Goal: Task Accomplishment & Management: Complete application form

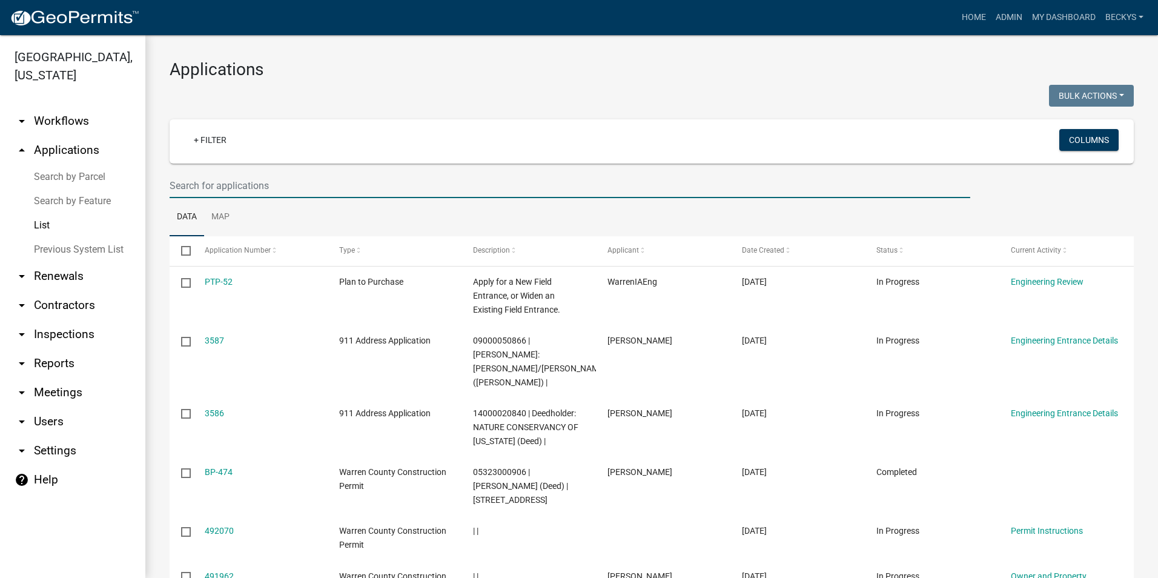
click at [190, 181] on input "text" at bounding box center [570, 185] width 800 height 25
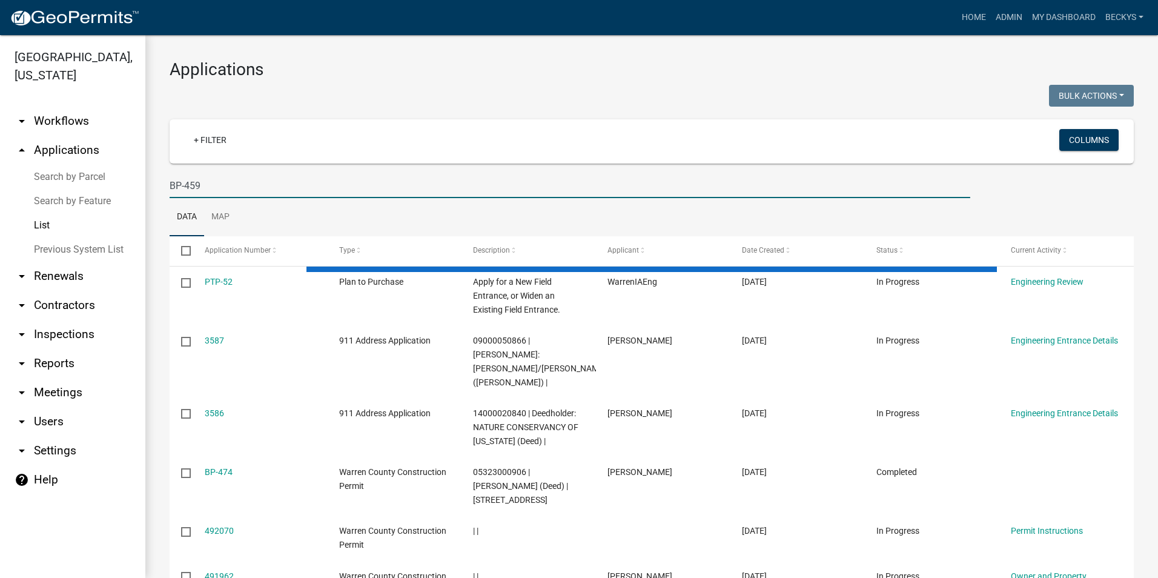
type input "BP-459"
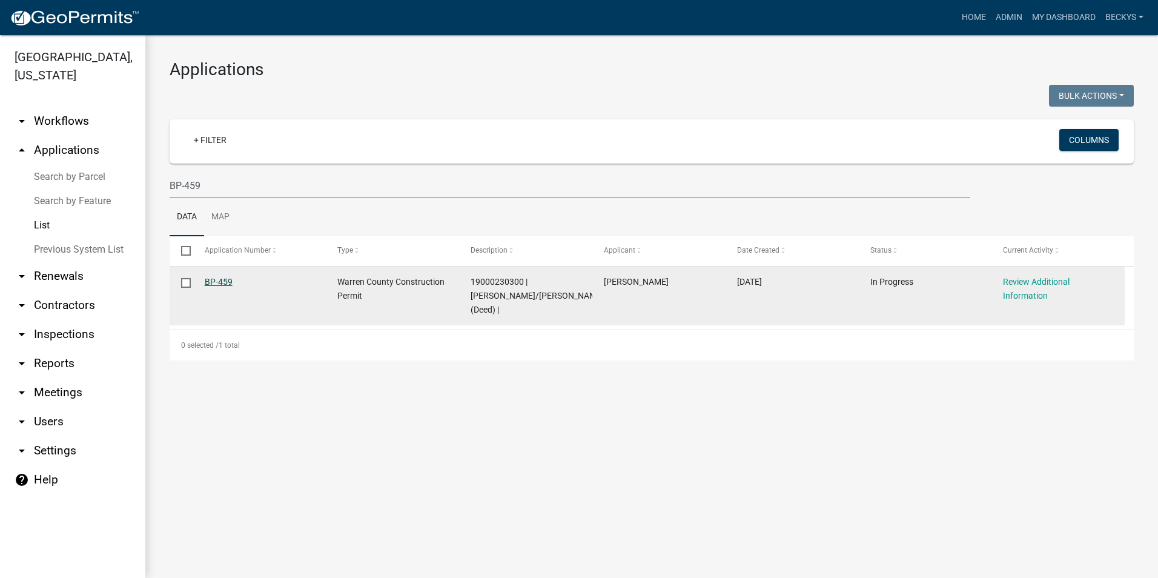
click at [219, 284] on link "BP-459" at bounding box center [219, 282] width 28 height 10
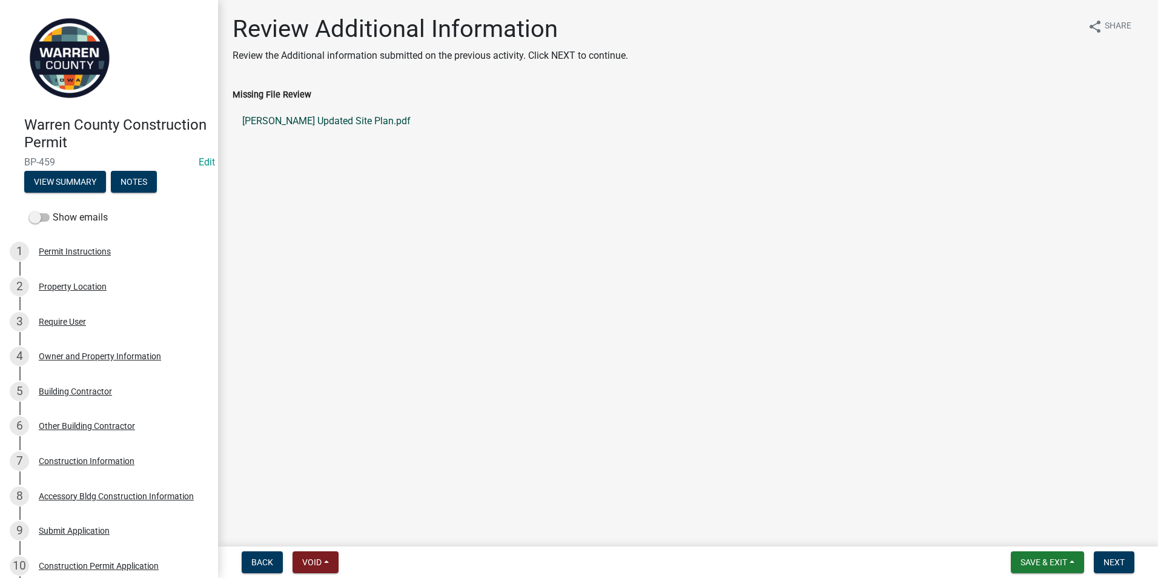
click at [344, 124] on link "[PERSON_NAME] Updated Site Plan.pdf" at bounding box center [687, 121] width 911 height 29
click at [51, 352] on div "Owner and Property Information" at bounding box center [100, 356] width 122 height 8
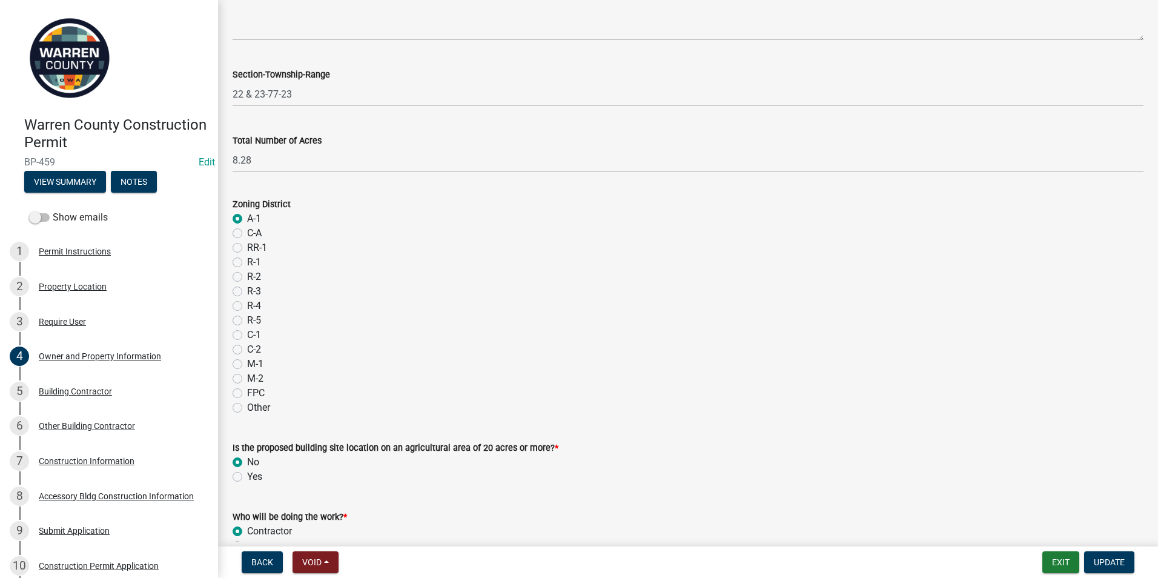
scroll to position [946, 0]
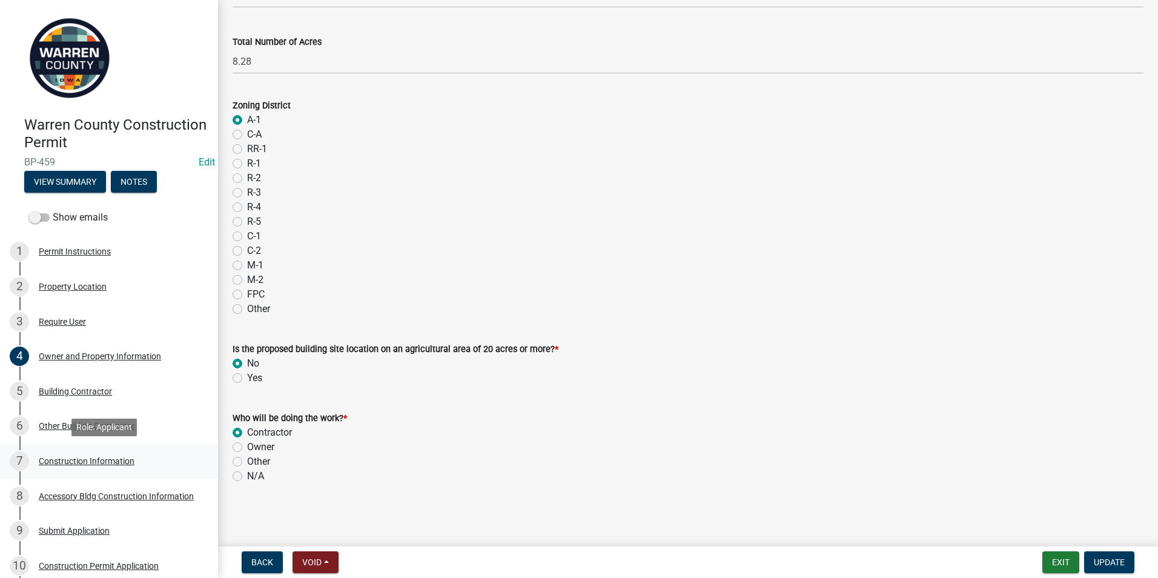
click at [64, 462] on div "Construction Information" at bounding box center [87, 461] width 96 height 8
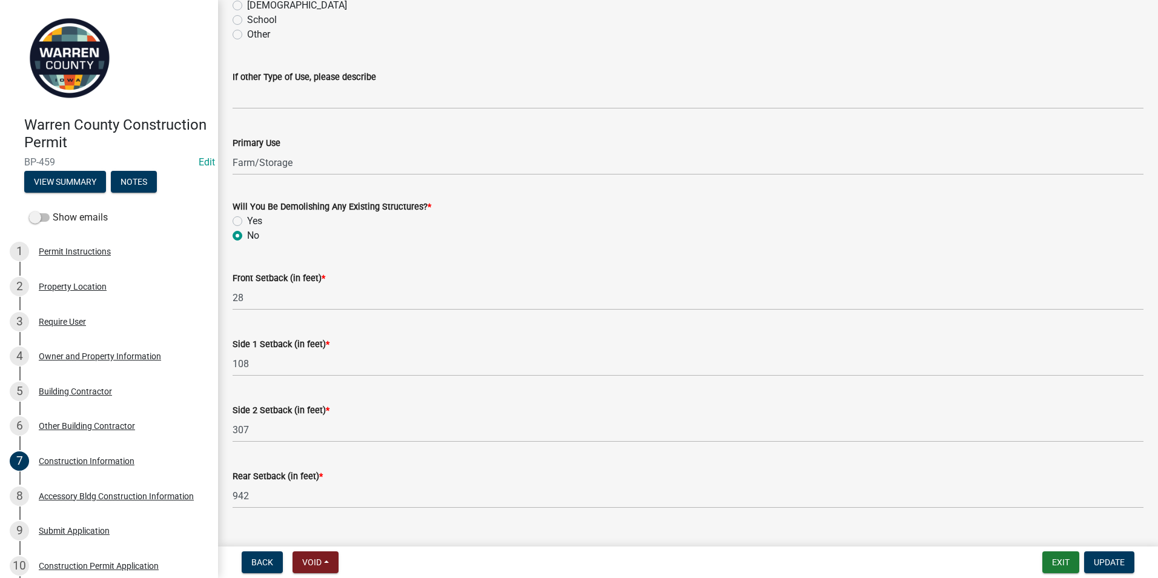
scroll to position [366, 0]
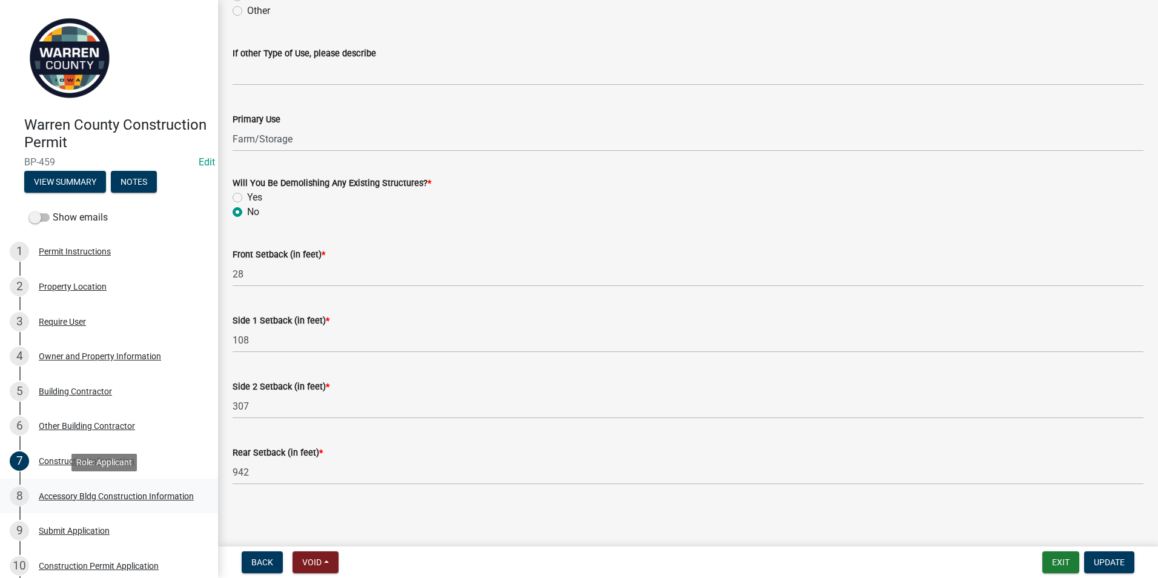
click at [103, 493] on div "Accessory Bldg Construction Information" at bounding box center [116, 496] width 155 height 8
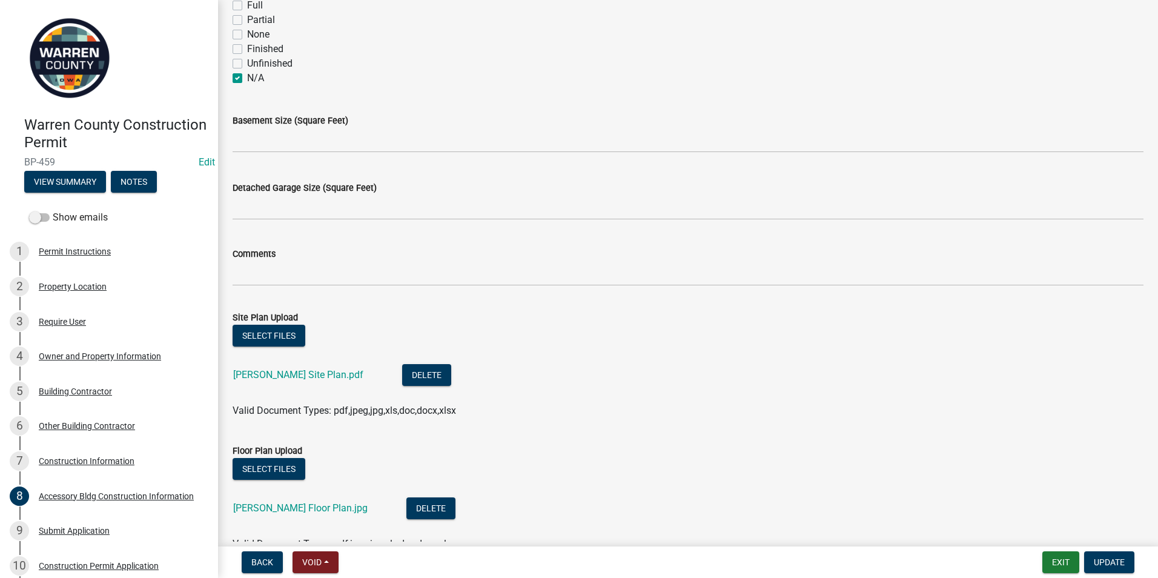
scroll to position [484, 0]
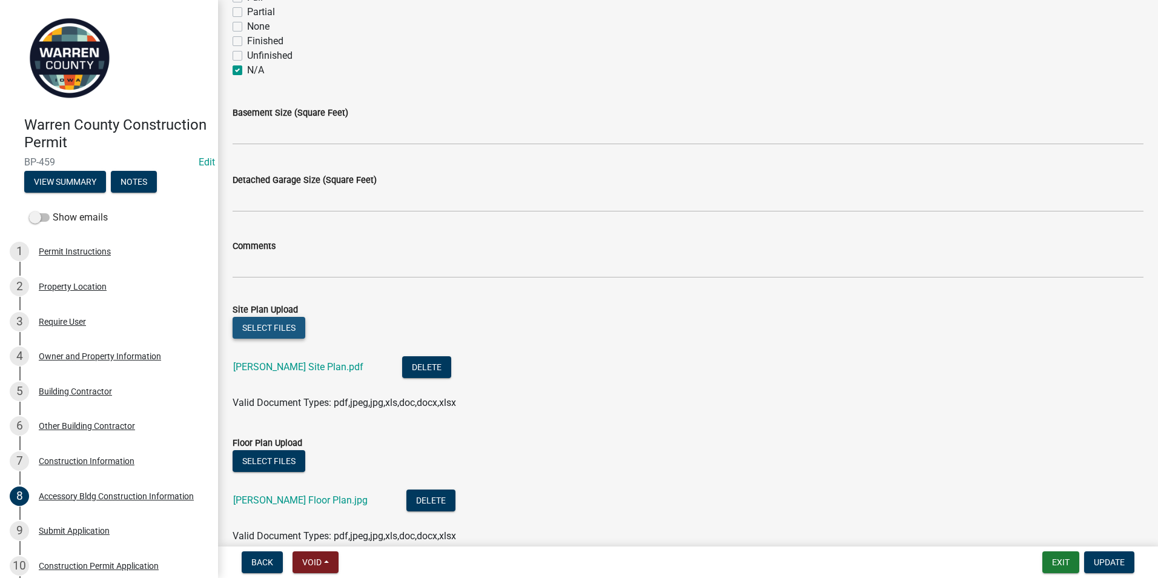
click at [271, 328] on button "Select files" at bounding box center [268, 328] width 73 height 22
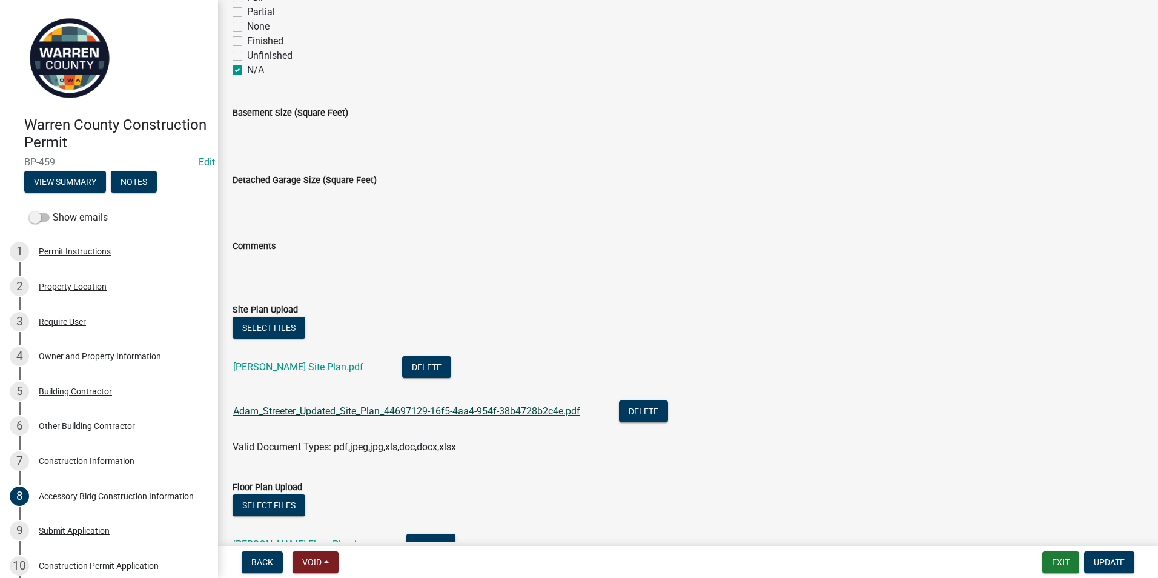
click at [508, 407] on link "Adam_Streeter_Updated_Site_Plan_44697129-16f5-4aa4-954f-38b4728b2c4e.pdf" at bounding box center [406, 411] width 347 height 12
click at [310, 364] on link "[PERSON_NAME] Site Plan.pdf" at bounding box center [298, 367] width 130 height 12
click at [409, 367] on button "Delete" at bounding box center [426, 367] width 49 height 22
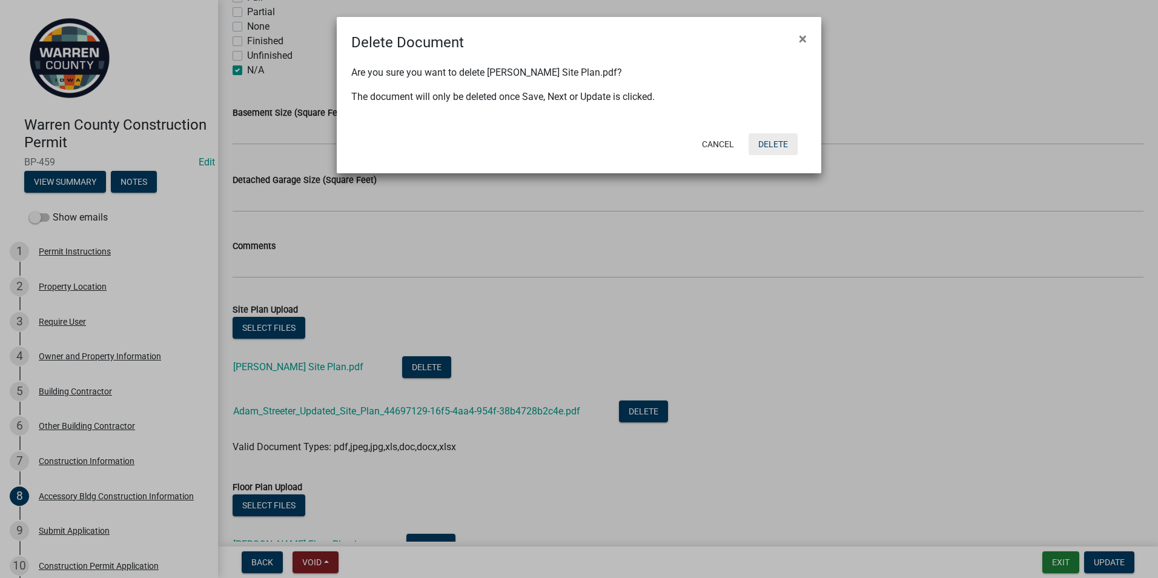
click at [767, 143] on button "Delete" at bounding box center [772, 144] width 49 height 22
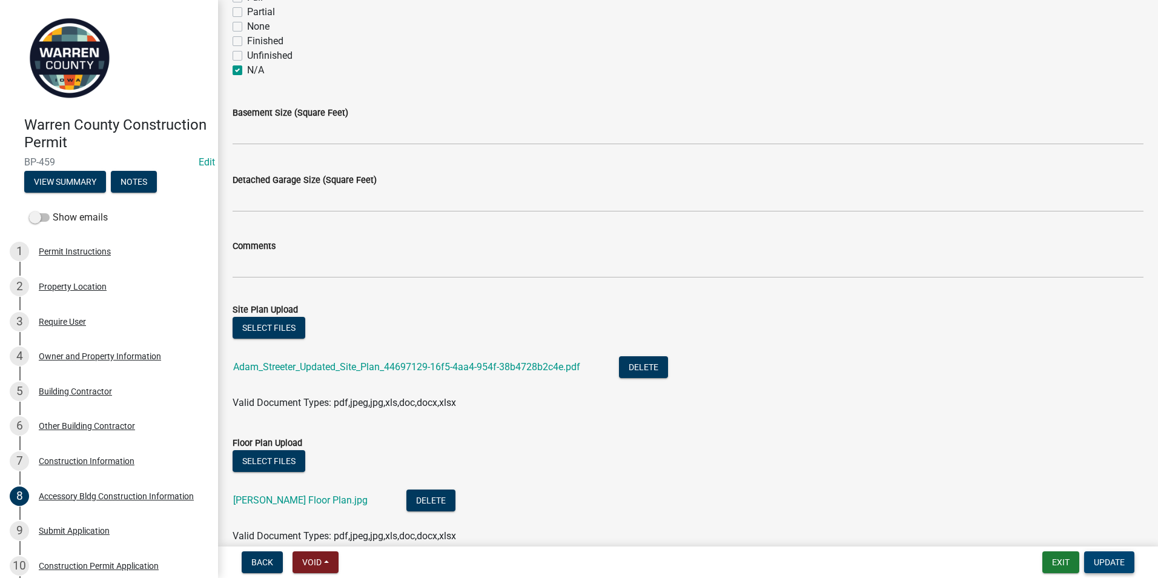
click at [1099, 558] on span "Update" at bounding box center [1108, 562] width 31 height 10
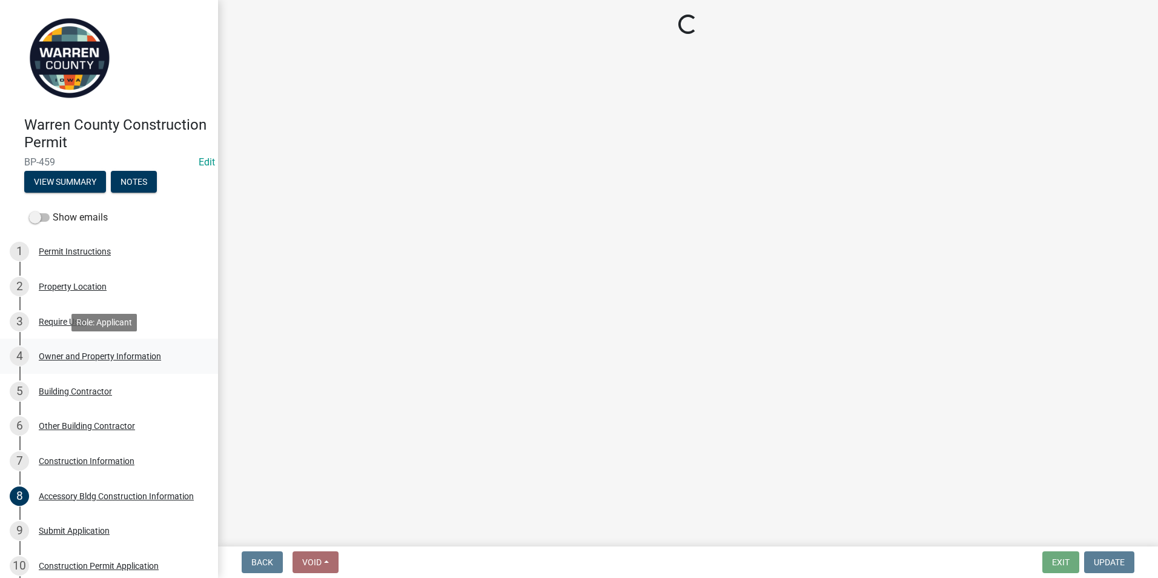
click at [62, 356] on div "Owner and Property Information" at bounding box center [100, 356] width 122 height 8
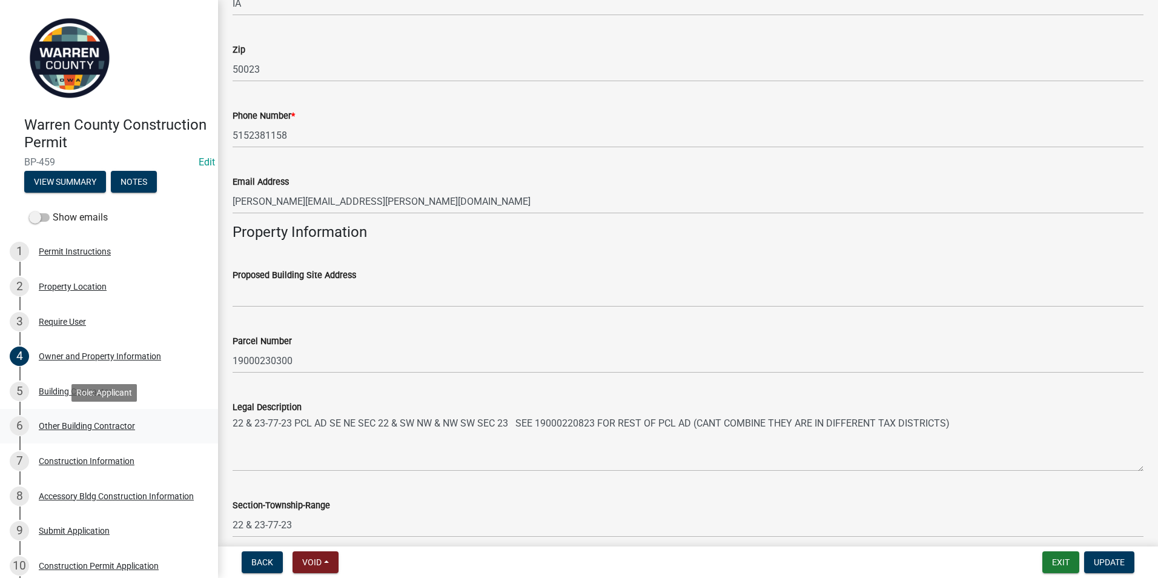
scroll to position [545, 0]
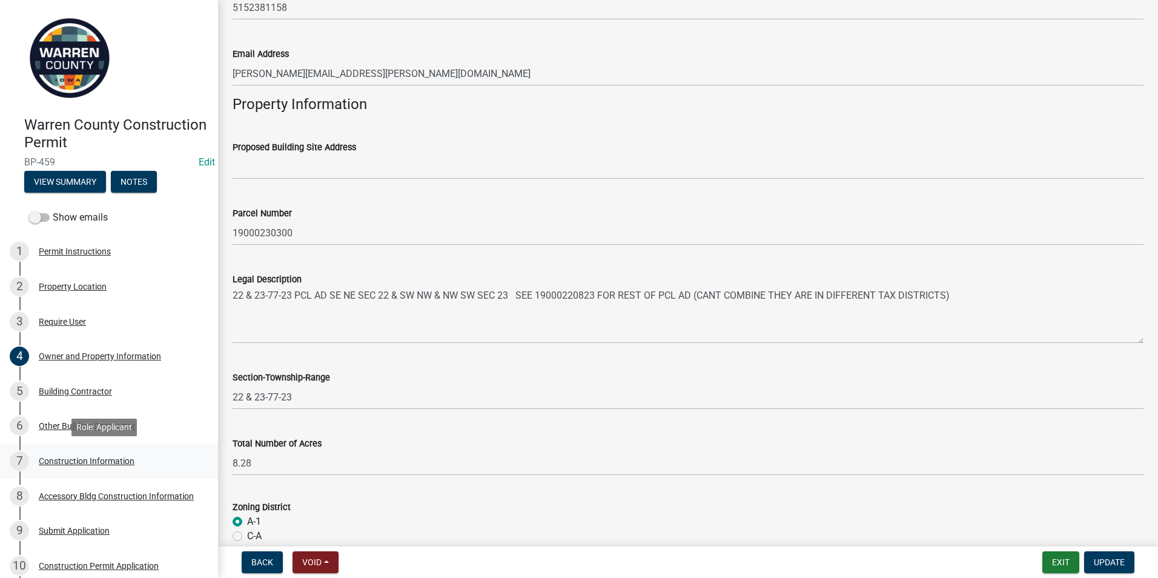
click at [74, 454] on div "7 Construction Information" at bounding box center [104, 460] width 189 height 19
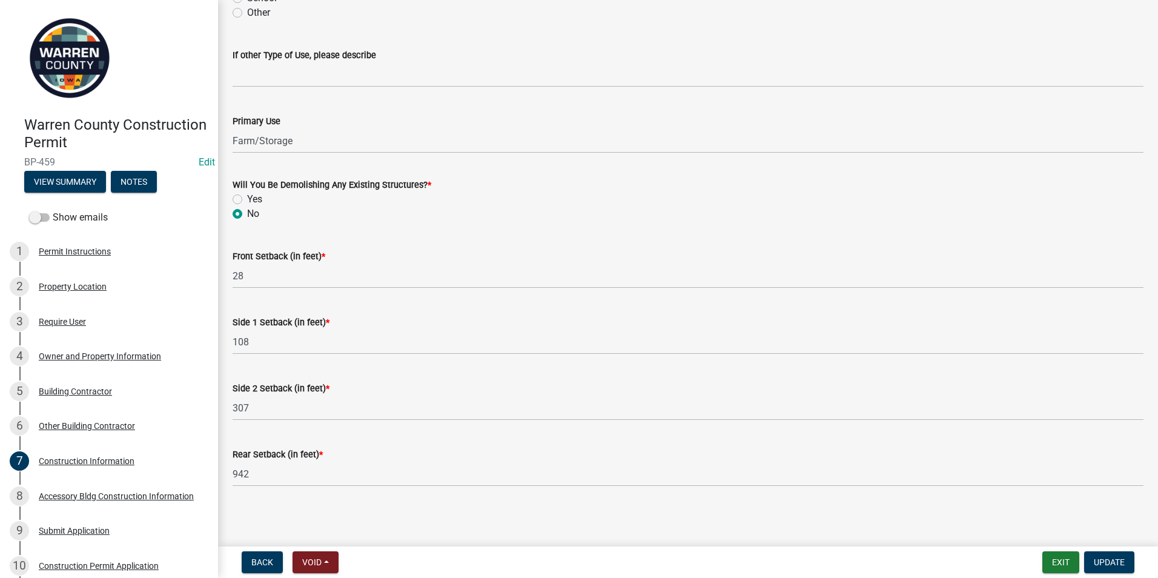
scroll to position [366, 0]
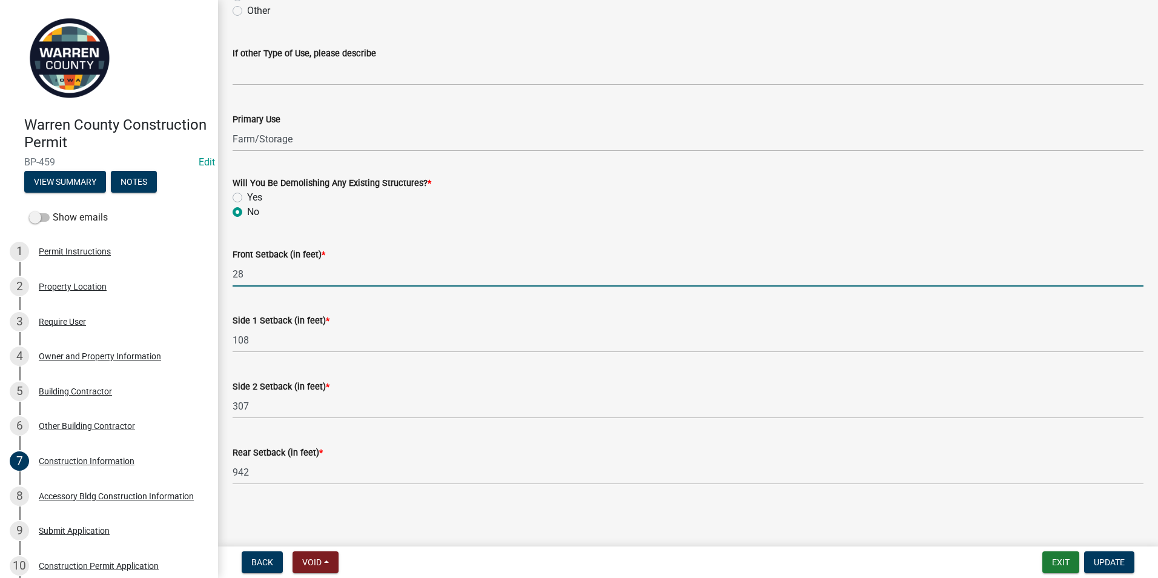
drag, startPoint x: 248, startPoint y: 274, endPoint x: 226, endPoint y: 273, distance: 21.8
click at [226, 273] on div "Front Setback (in feet) * 28" at bounding box center [687, 258] width 929 height 56
type input "51"
click at [1101, 559] on span "Update" at bounding box center [1108, 562] width 31 height 10
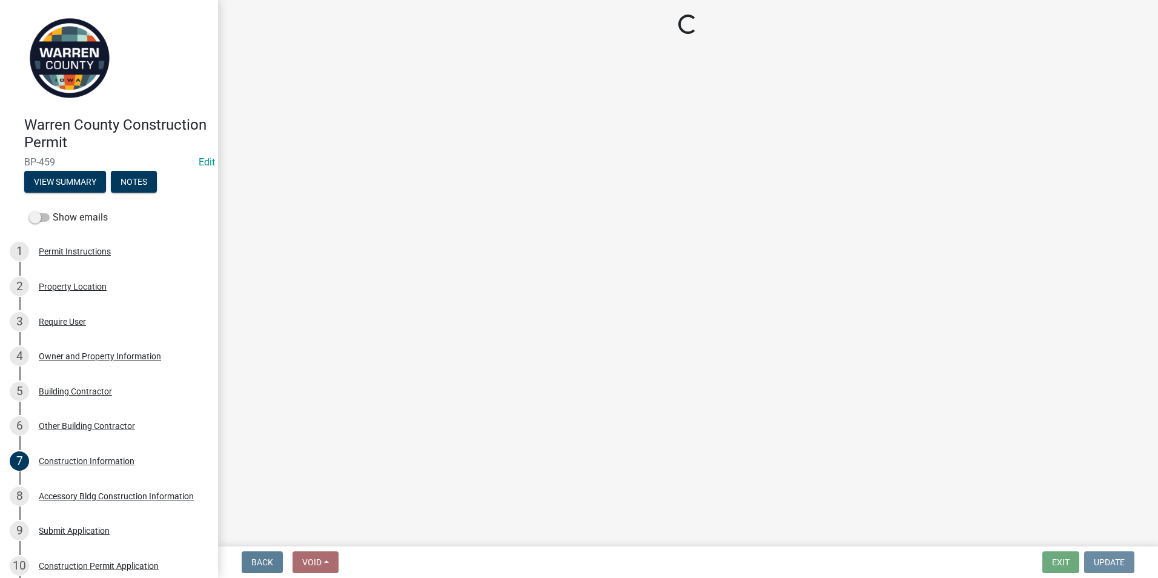
scroll to position [0, 0]
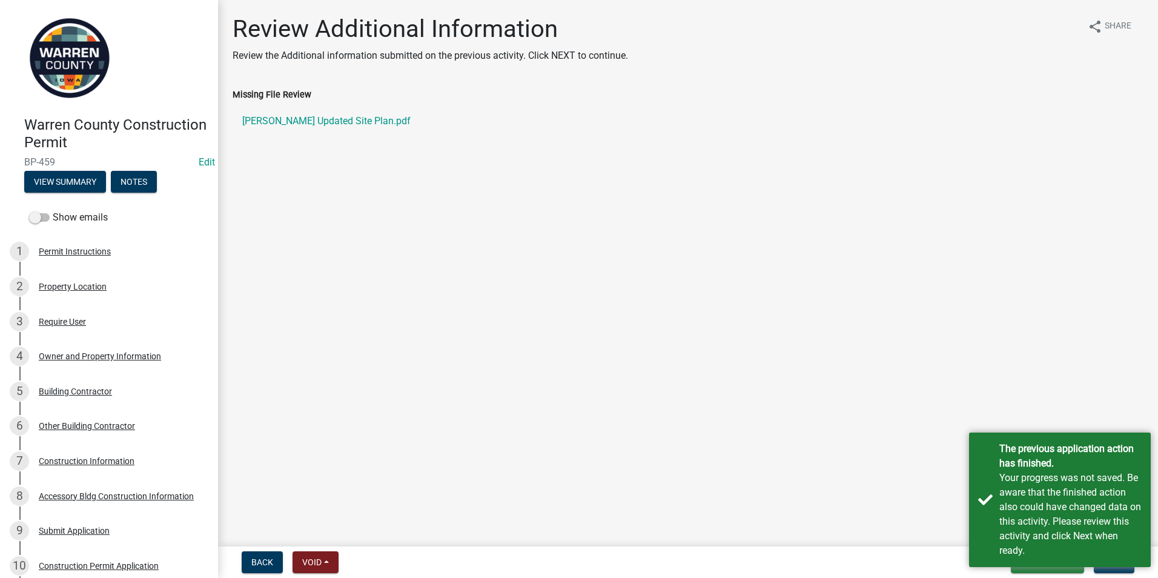
click at [868, 446] on main "Review Additional Information Review the Additional information submitted on th…" at bounding box center [688, 270] width 940 height 541
click at [1080, 483] on div "Your progress was not saved. Be aware that the finished action also could have …" at bounding box center [1070, 513] width 142 height 87
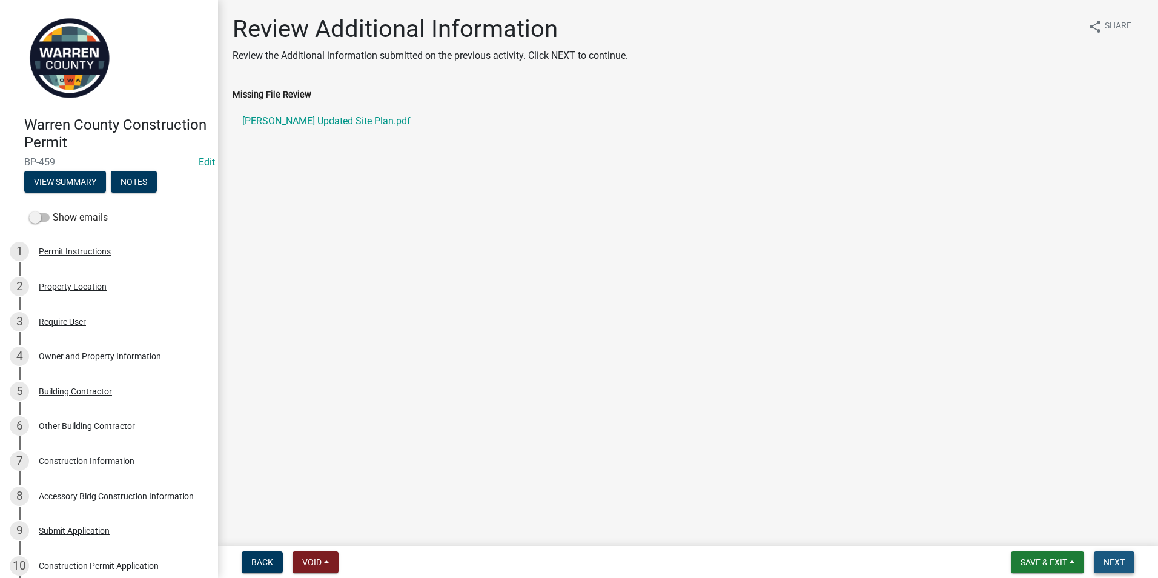
click at [1106, 557] on span "Next" at bounding box center [1113, 562] width 21 height 10
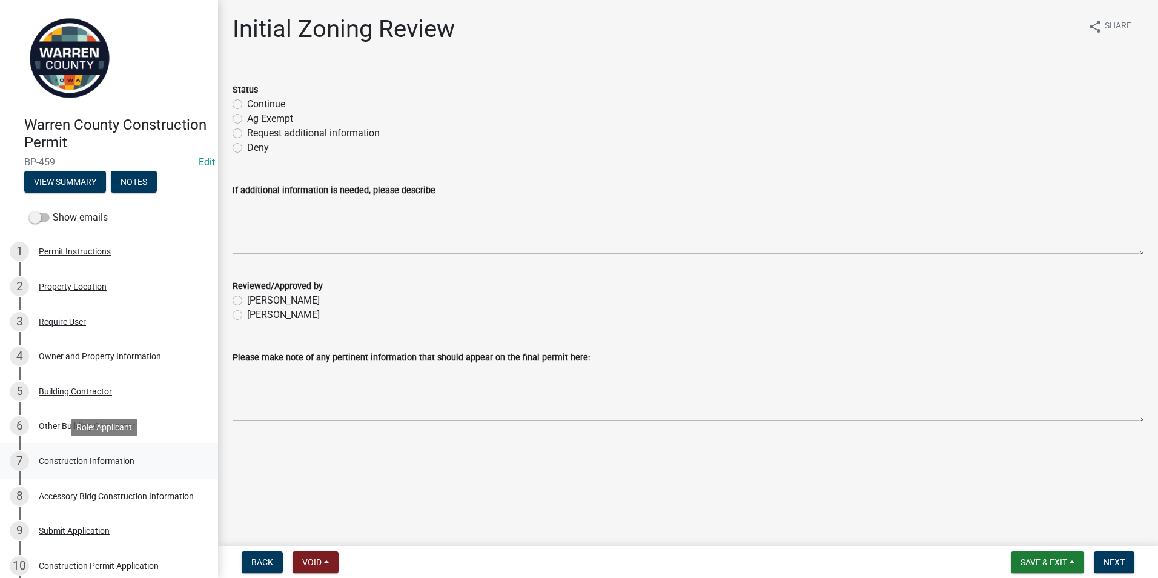
click at [63, 463] on div "Construction Information" at bounding box center [87, 461] width 96 height 8
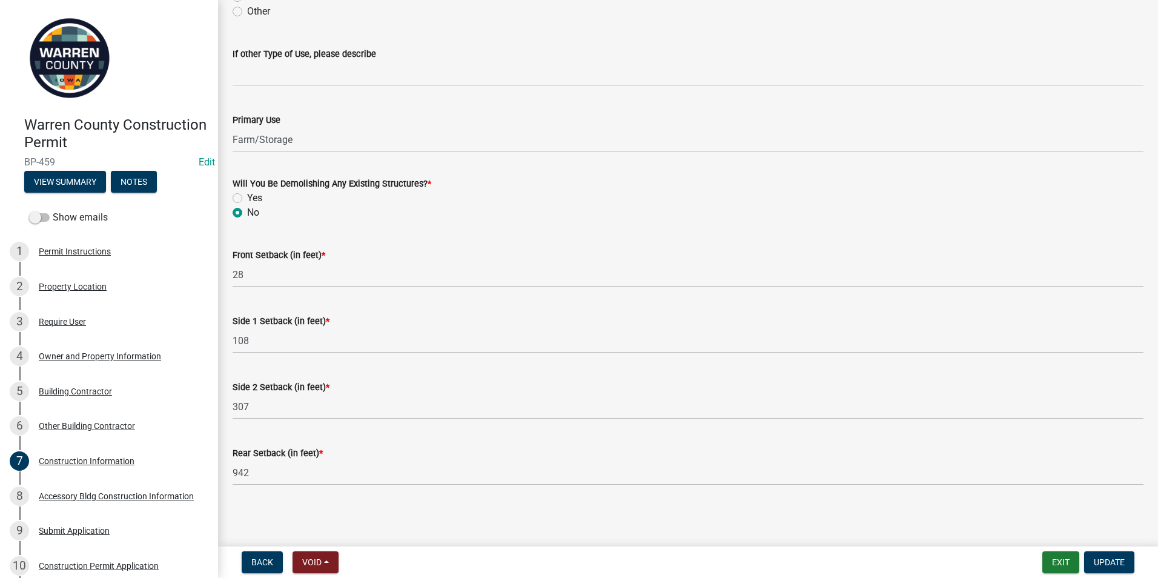
scroll to position [366, 0]
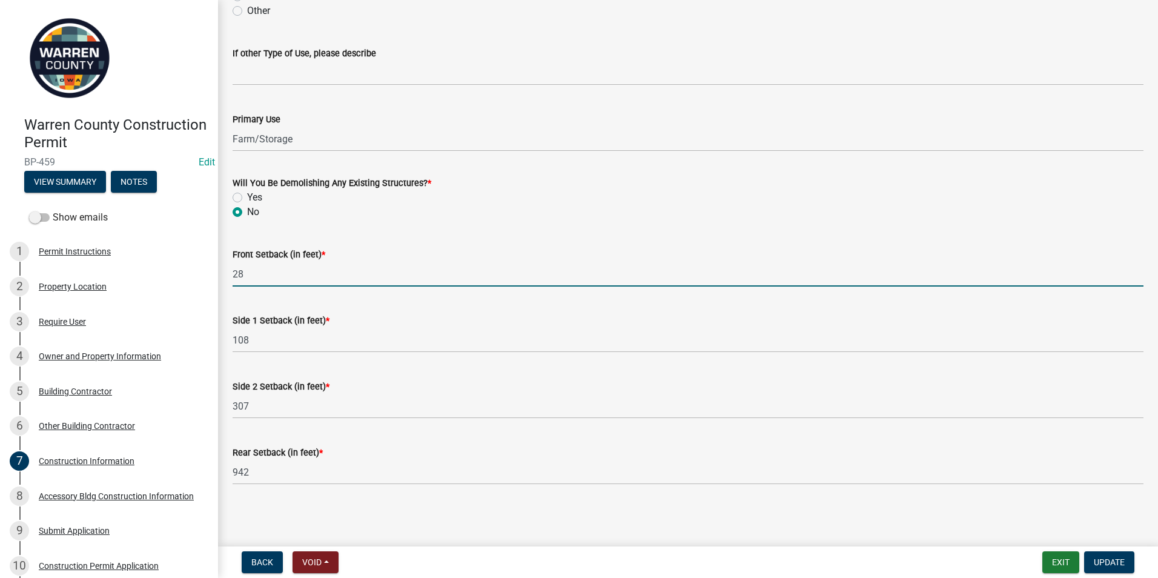
drag, startPoint x: 254, startPoint y: 271, endPoint x: 228, endPoint y: 271, distance: 26.0
click at [228, 271] on div "Front Setback (in feet) * 28" at bounding box center [687, 258] width 929 height 56
type input "51"
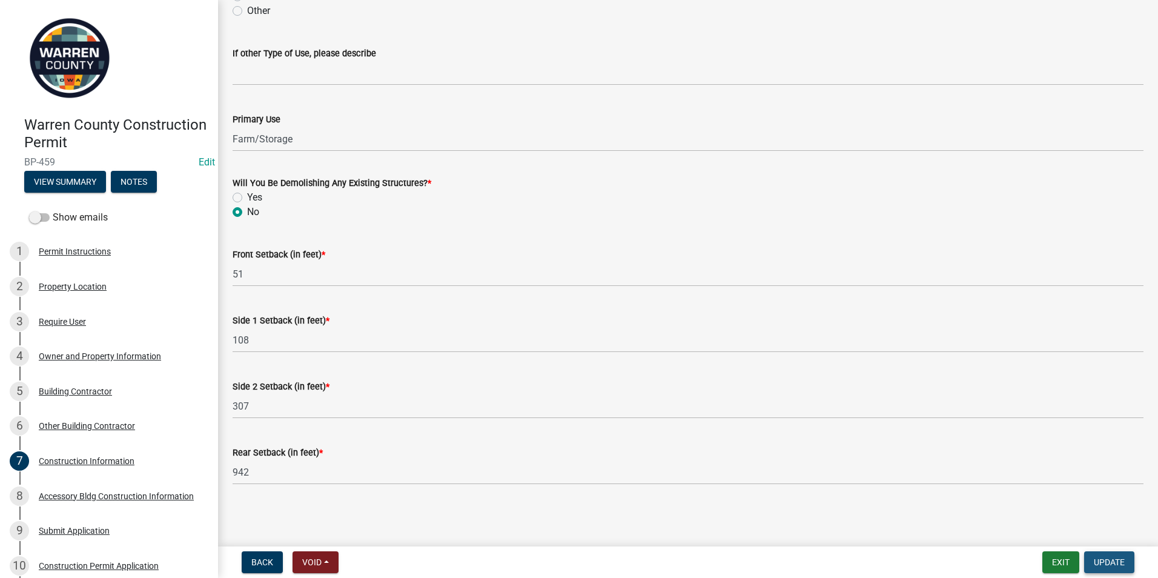
click at [1117, 561] on span "Update" at bounding box center [1108, 562] width 31 height 10
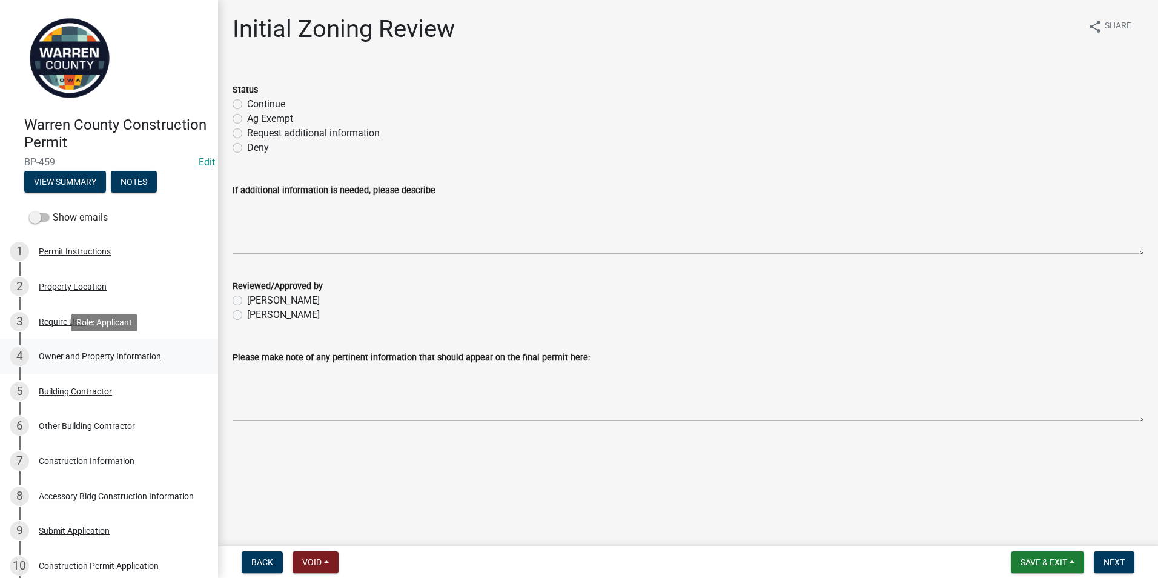
click at [70, 360] on div "Owner and Property Information" at bounding box center [100, 356] width 122 height 8
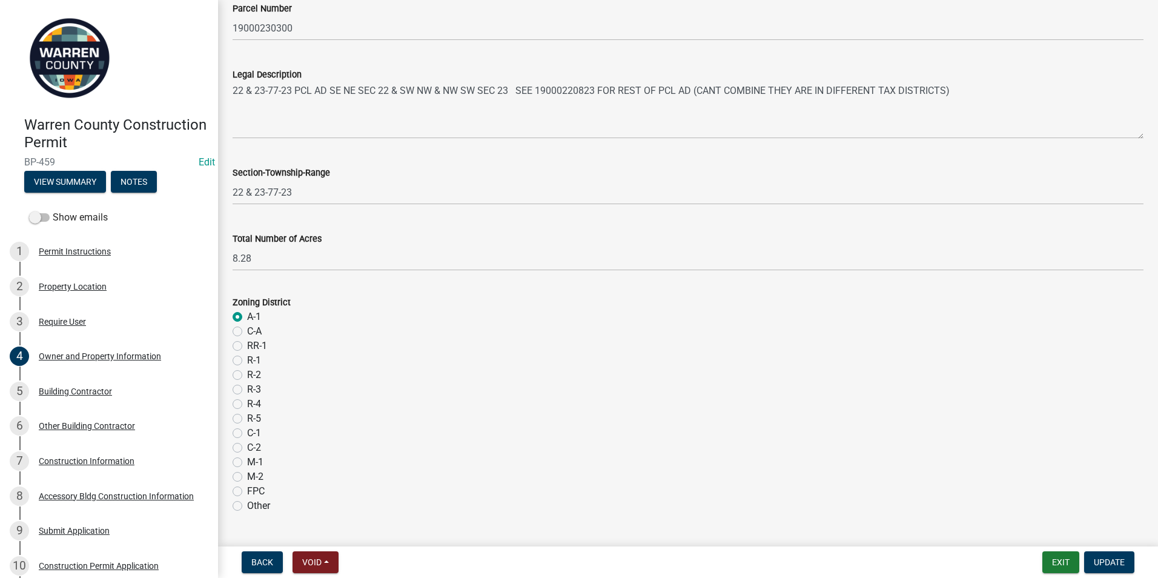
scroll to position [765, 0]
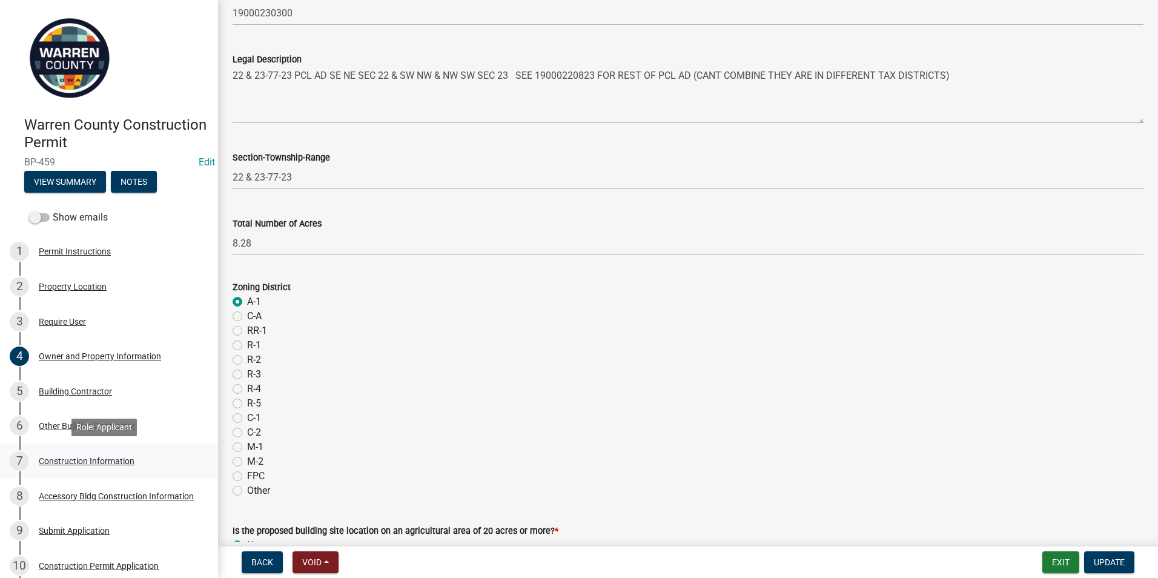
click at [76, 458] on div "Construction Information" at bounding box center [87, 461] width 96 height 8
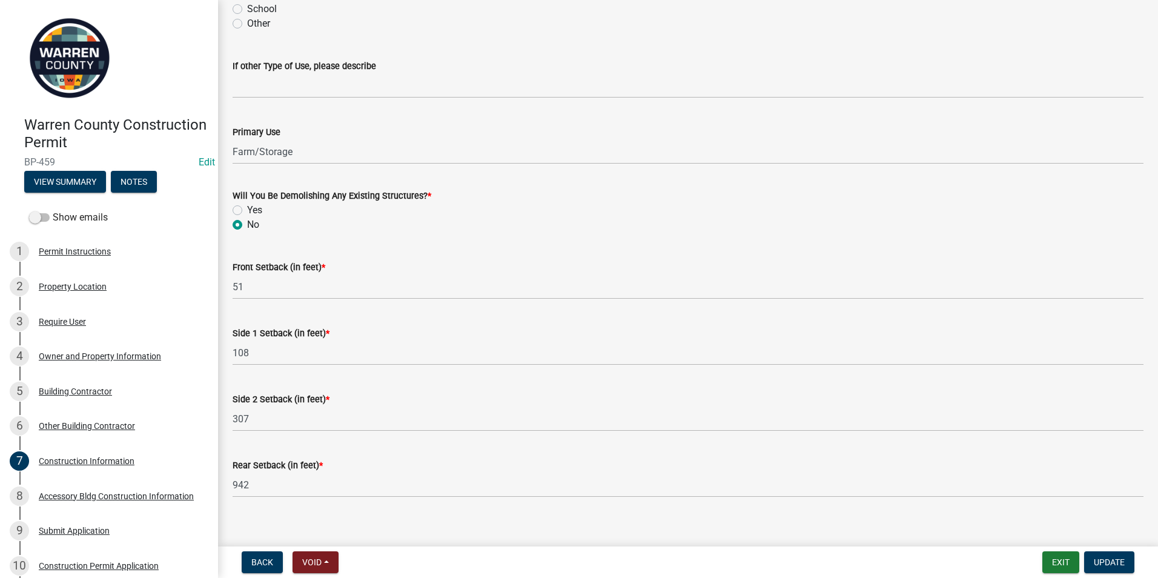
scroll to position [366, 0]
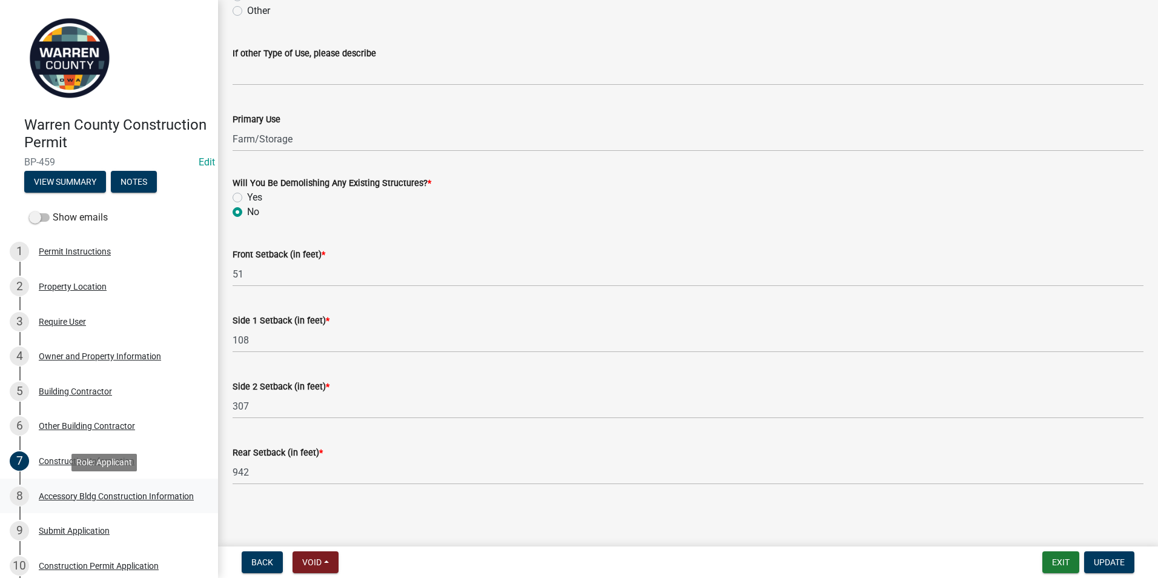
click at [85, 492] on div "Accessory Bldg Construction Information" at bounding box center [116, 496] width 155 height 8
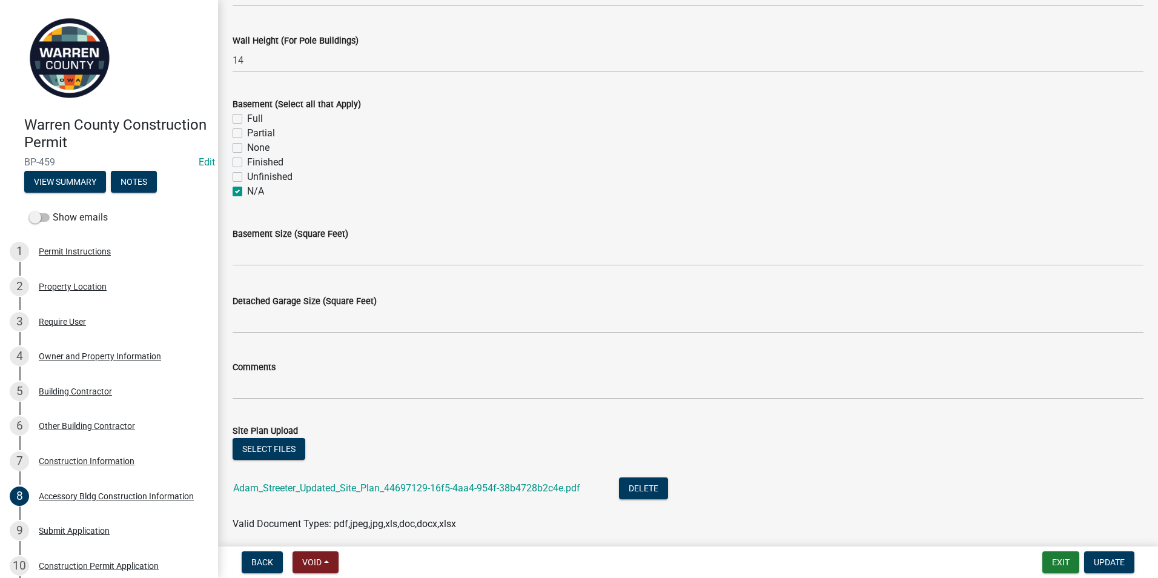
scroll to position [544, 0]
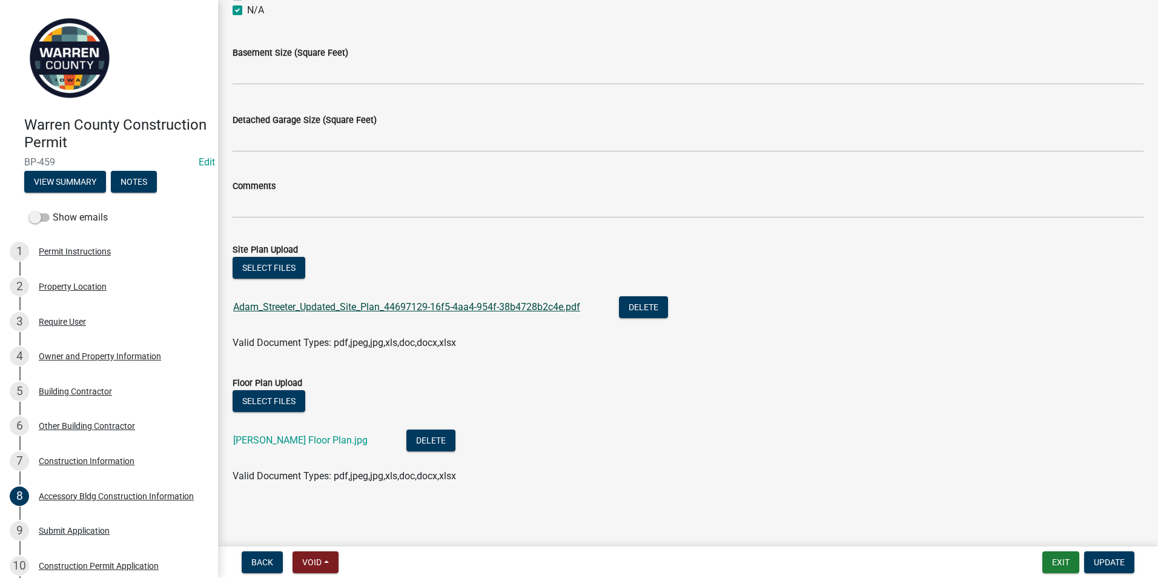
click at [336, 306] on link "Adam_Streeter_Updated_Site_Plan_44697129-16f5-4aa4-954f-38b4728b2c4e.pdf" at bounding box center [406, 307] width 347 height 12
click at [290, 438] on link "[PERSON_NAME] Floor Plan.jpg" at bounding box center [300, 440] width 134 height 12
drag, startPoint x: 1106, startPoint y: 565, endPoint x: 1081, endPoint y: 562, distance: 24.3
click at [1105, 565] on span "Update" at bounding box center [1108, 562] width 31 height 10
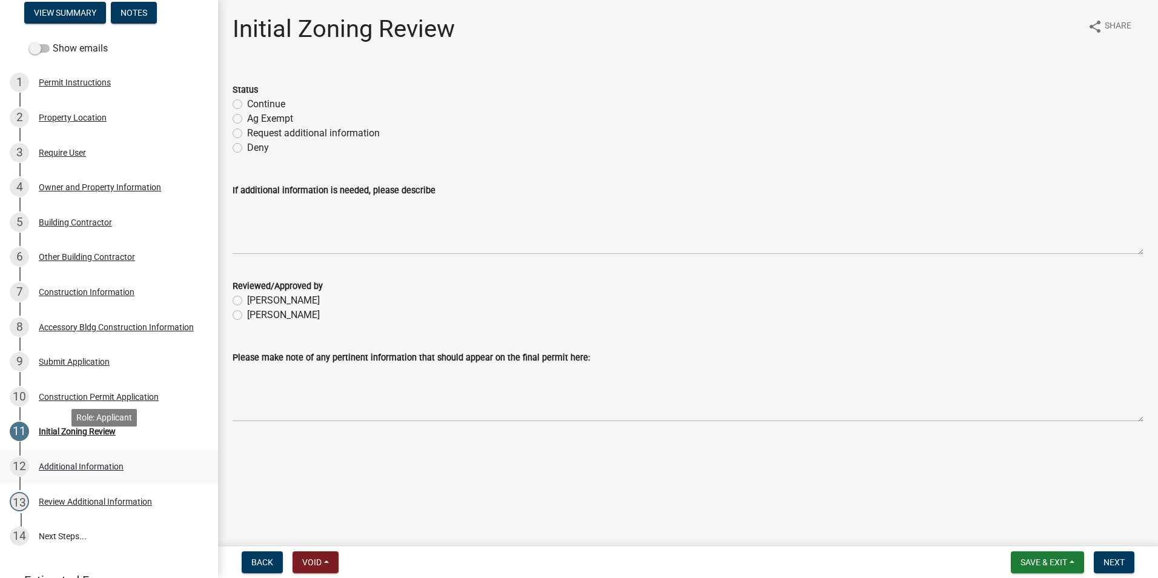
scroll to position [230, 0]
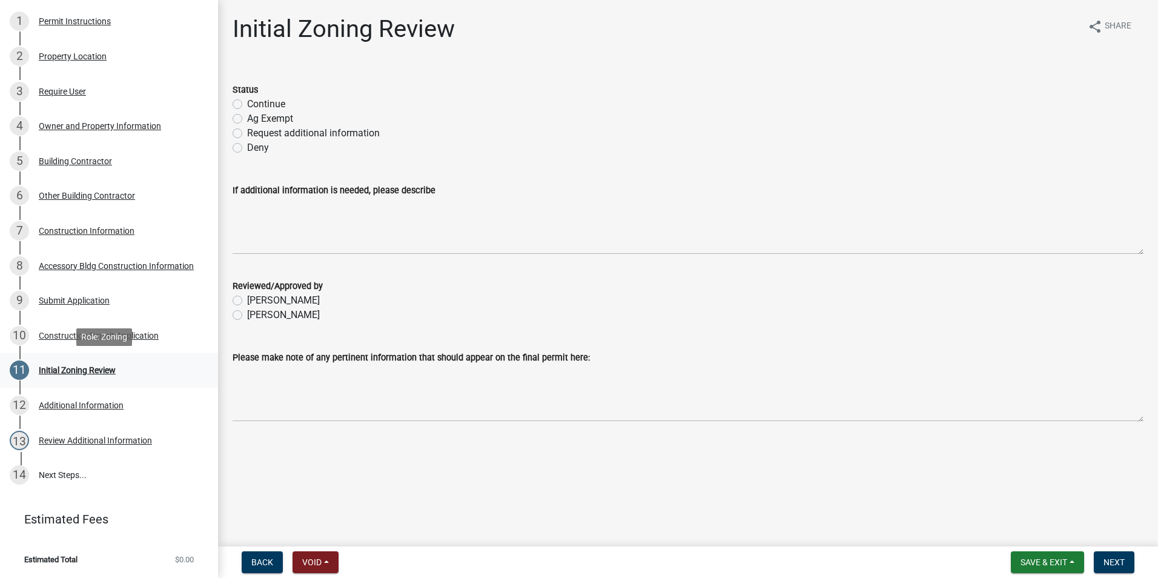
click at [91, 362] on div "11 Initial Zoning Review" at bounding box center [104, 369] width 189 height 19
click at [247, 105] on label "Continue" at bounding box center [266, 104] width 38 height 15
click at [247, 105] on input "Continue" at bounding box center [251, 101] width 8 height 8
radio input "true"
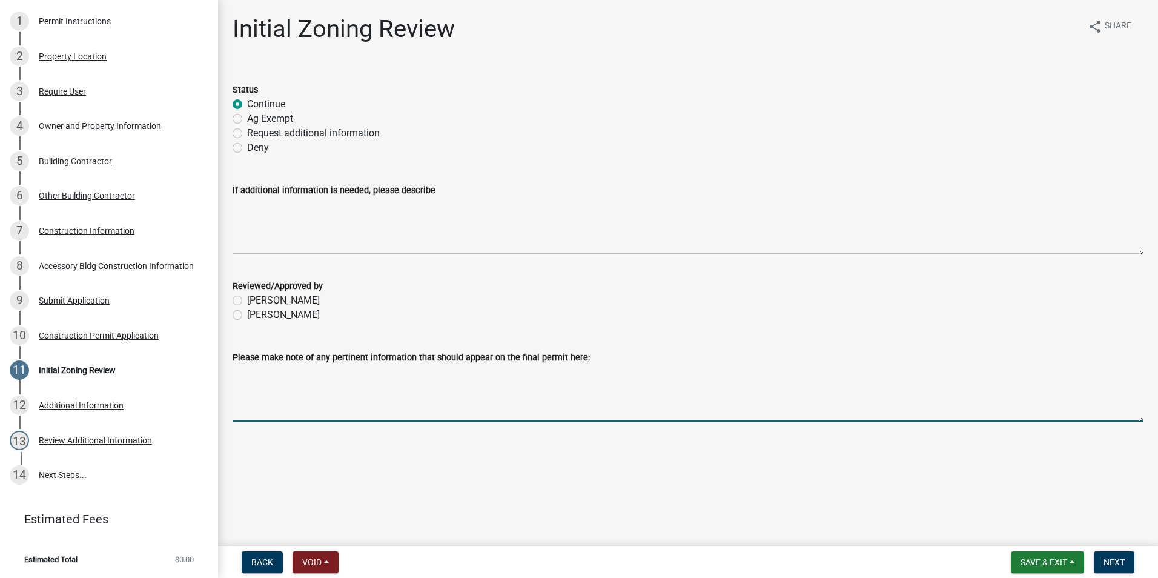
click at [244, 376] on textarea "Please make note of any pertinent information that should appear on the final p…" at bounding box center [687, 392] width 911 height 57
type textarea "Do not want an address as this is for an accessory building only."
click at [247, 316] on label "[PERSON_NAME]" at bounding box center [283, 315] width 73 height 15
click at [247, 315] on input "[PERSON_NAME]" at bounding box center [251, 312] width 8 height 8
radio input "true"
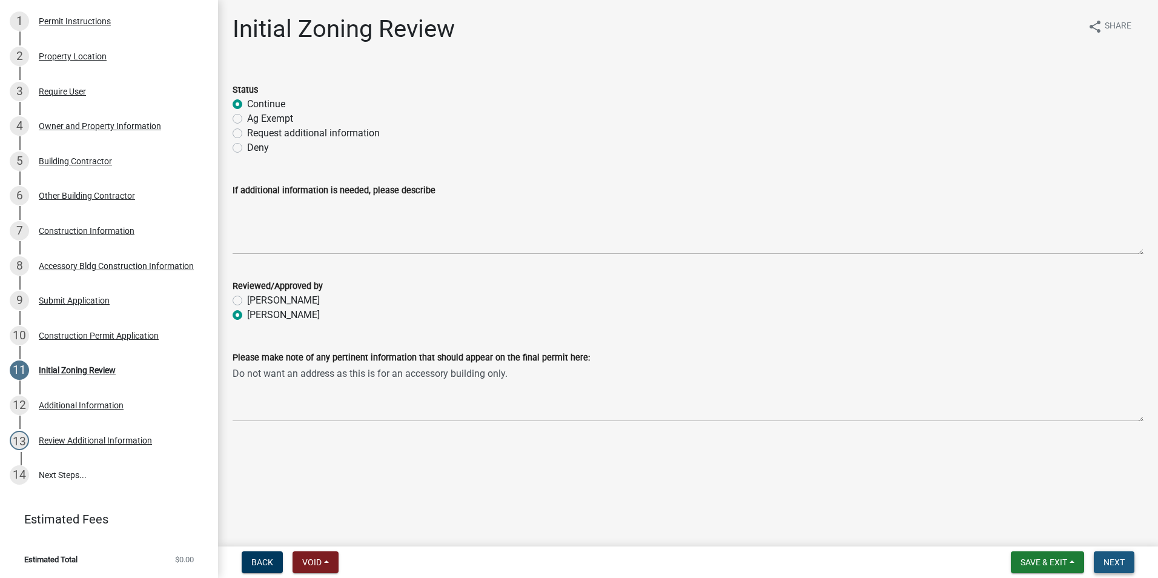
click at [1107, 558] on span "Next" at bounding box center [1113, 562] width 21 height 10
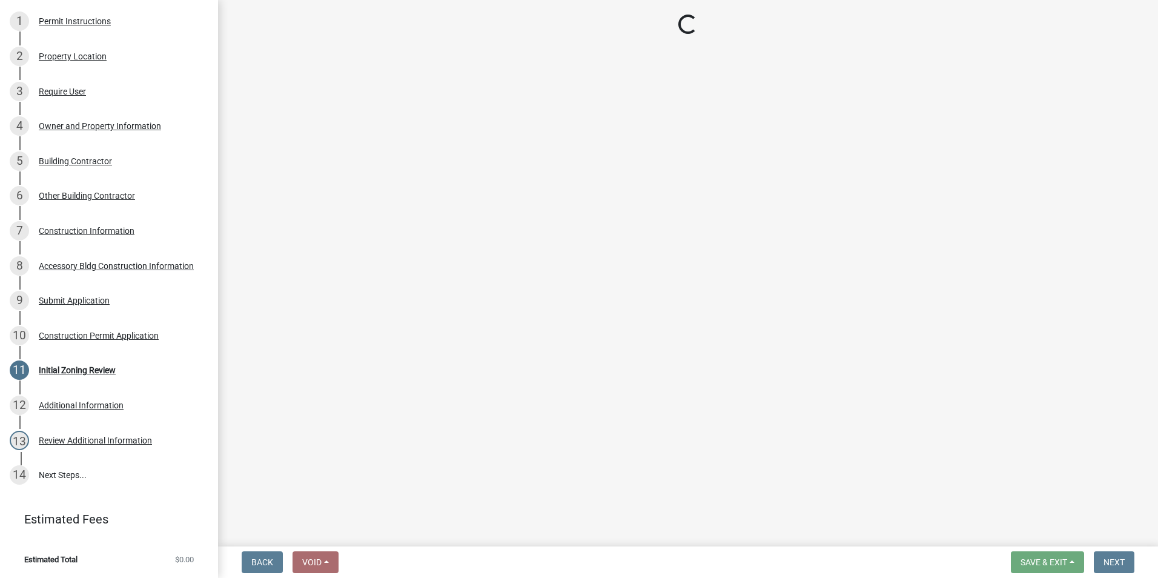
scroll to position [265, 0]
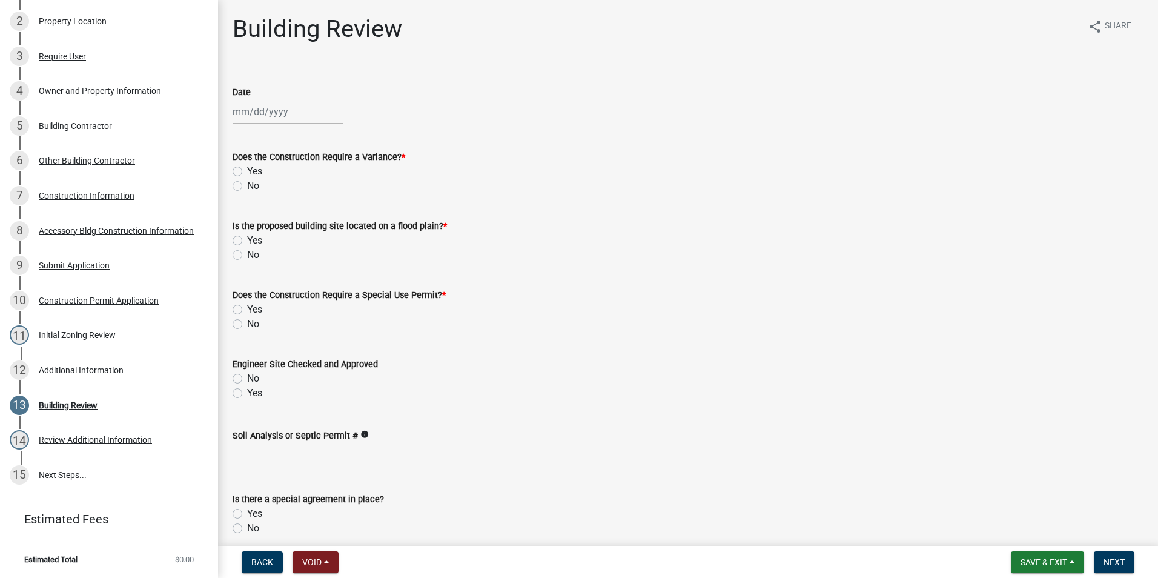
click at [263, 109] on div at bounding box center [287, 111] width 111 height 25
select select "10"
select select "2025"
click at [266, 211] on div "14" at bounding box center [263, 214] width 19 height 19
type input "[DATE]"
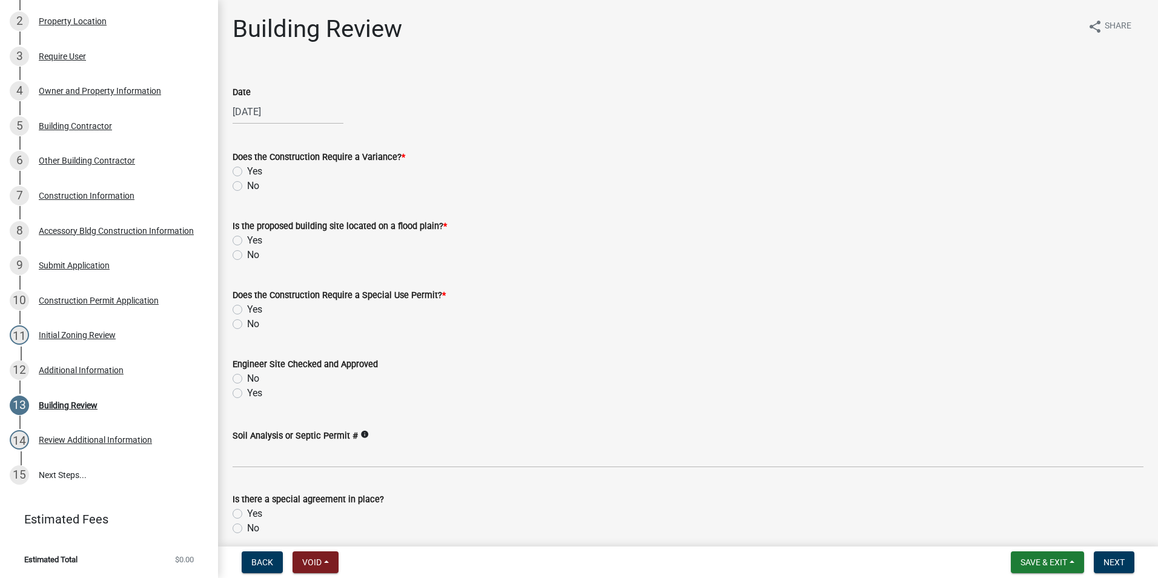
click at [247, 184] on label "No" at bounding box center [253, 186] width 12 height 15
click at [247, 184] on input "No" at bounding box center [251, 183] width 8 height 8
radio input "true"
click at [247, 255] on label "No" at bounding box center [253, 255] width 12 height 15
click at [247, 255] on input "No" at bounding box center [251, 252] width 8 height 8
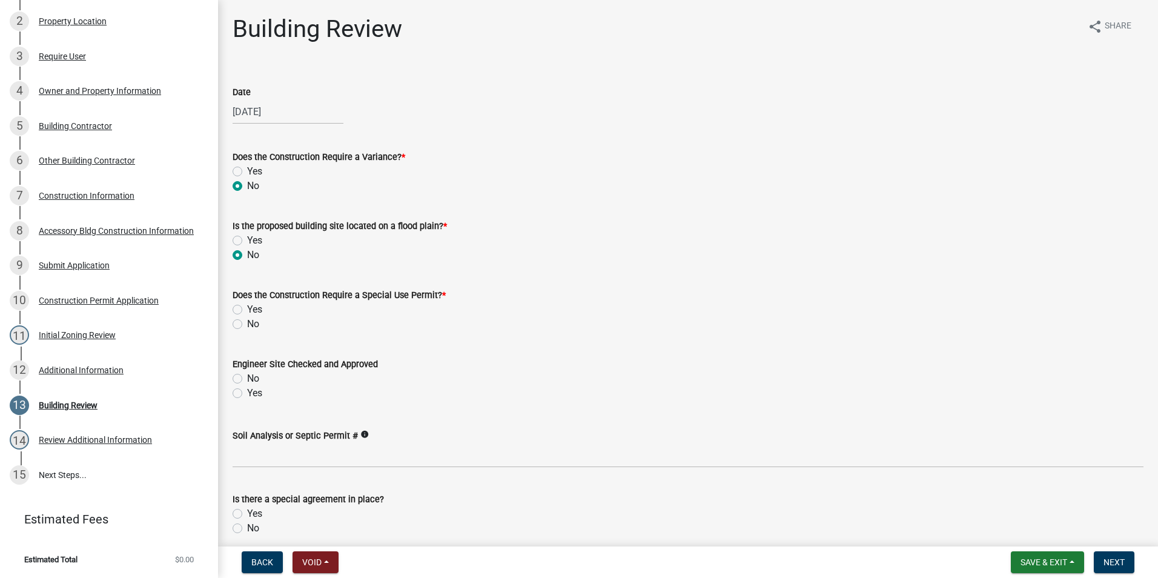
radio input "true"
click at [247, 325] on label "No" at bounding box center [253, 324] width 12 height 15
click at [247, 325] on input "No" at bounding box center [251, 321] width 8 height 8
radio input "true"
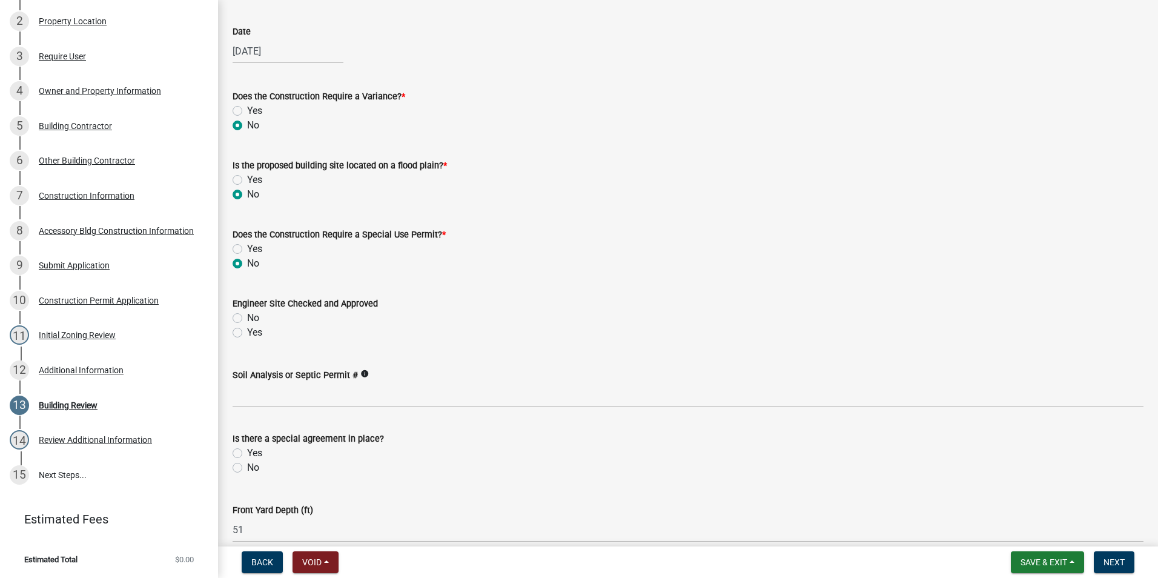
click at [247, 332] on label "Yes" at bounding box center [254, 332] width 15 height 15
click at [247, 332] on input "Yes" at bounding box center [251, 329] width 8 height 8
radio input "true"
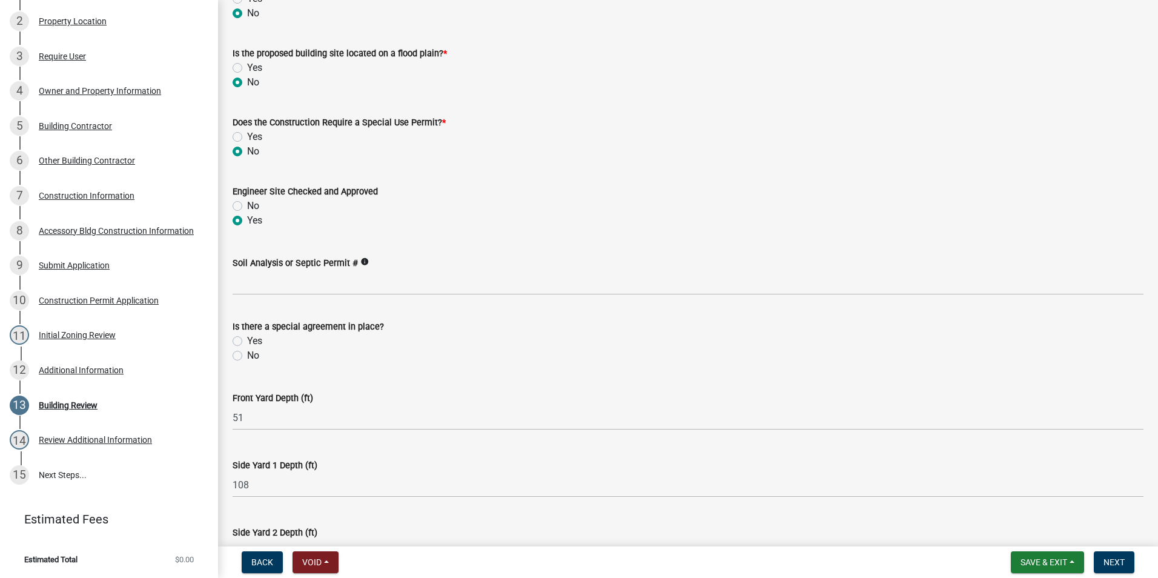
scroll to position [182, 0]
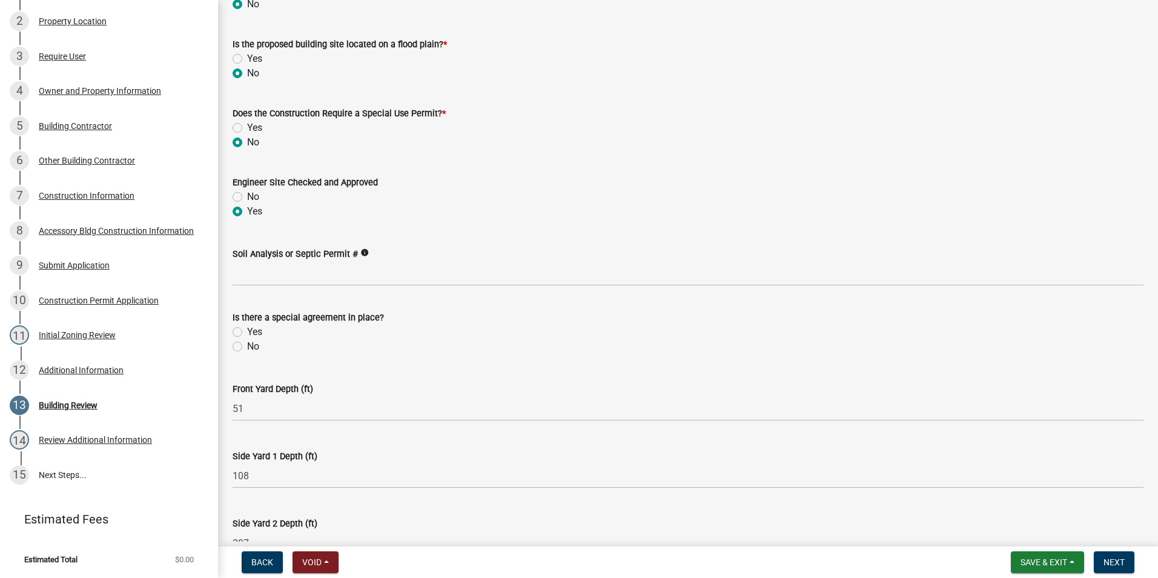
click at [247, 345] on label "No" at bounding box center [253, 346] width 12 height 15
click at [247, 345] on input "No" at bounding box center [251, 343] width 8 height 8
radio input "true"
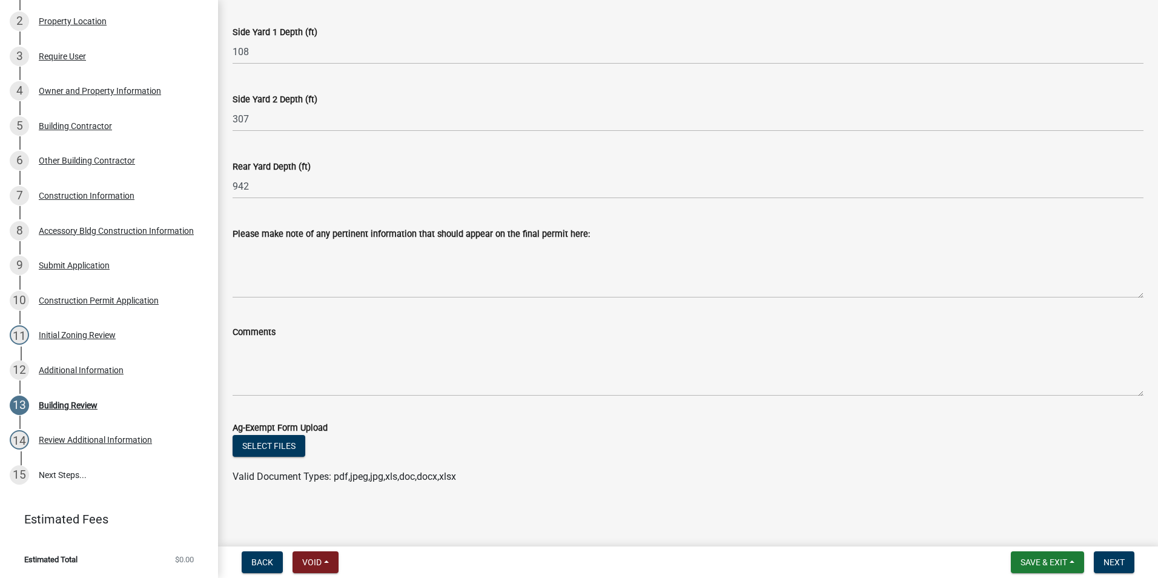
scroll to position [606, 0]
click at [1104, 567] on span "Next" at bounding box center [1113, 562] width 21 height 10
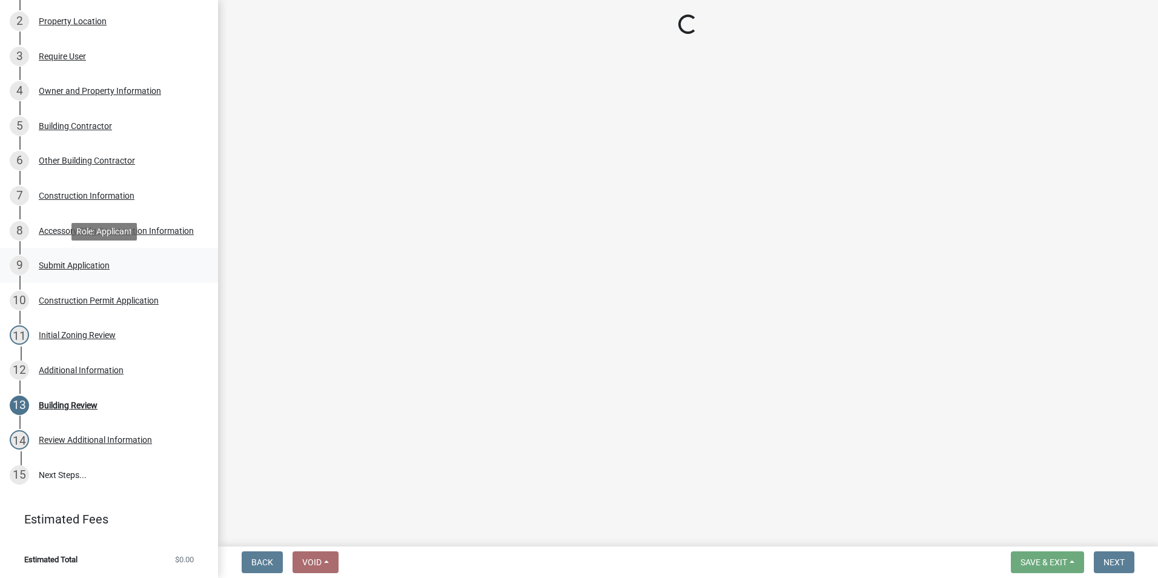
scroll to position [369, 0]
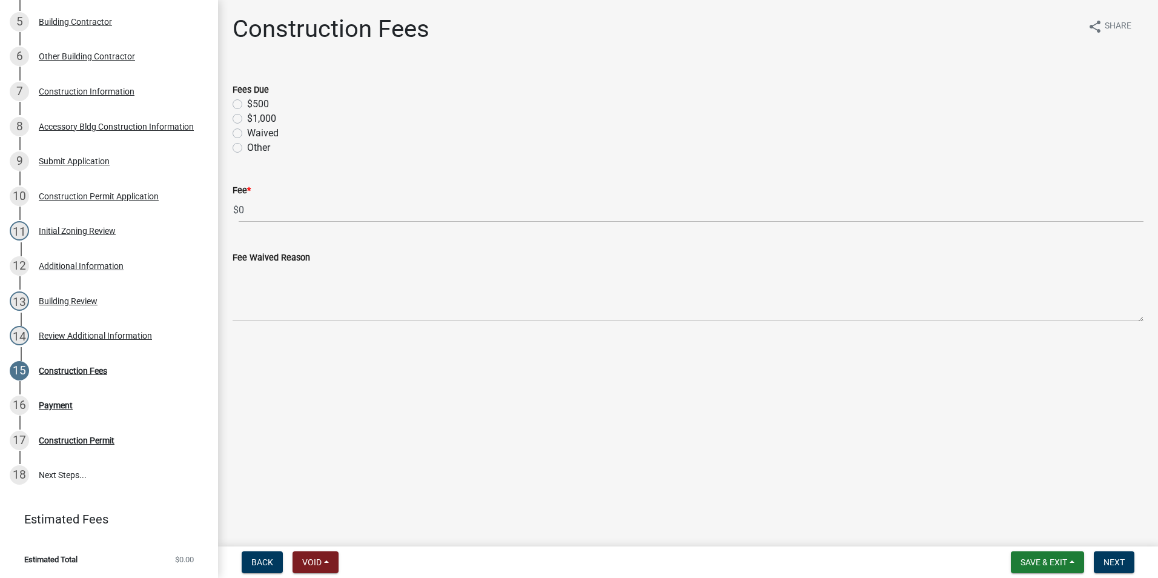
click at [247, 103] on label "$500" at bounding box center [258, 104] width 22 height 15
click at [247, 103] on input "$500" at bounding box center [251, 101] width 8 height 8
radio input "true"
click at [1102, 555] on button "Next" at bounding box center [1113, 562] width 41 height 22
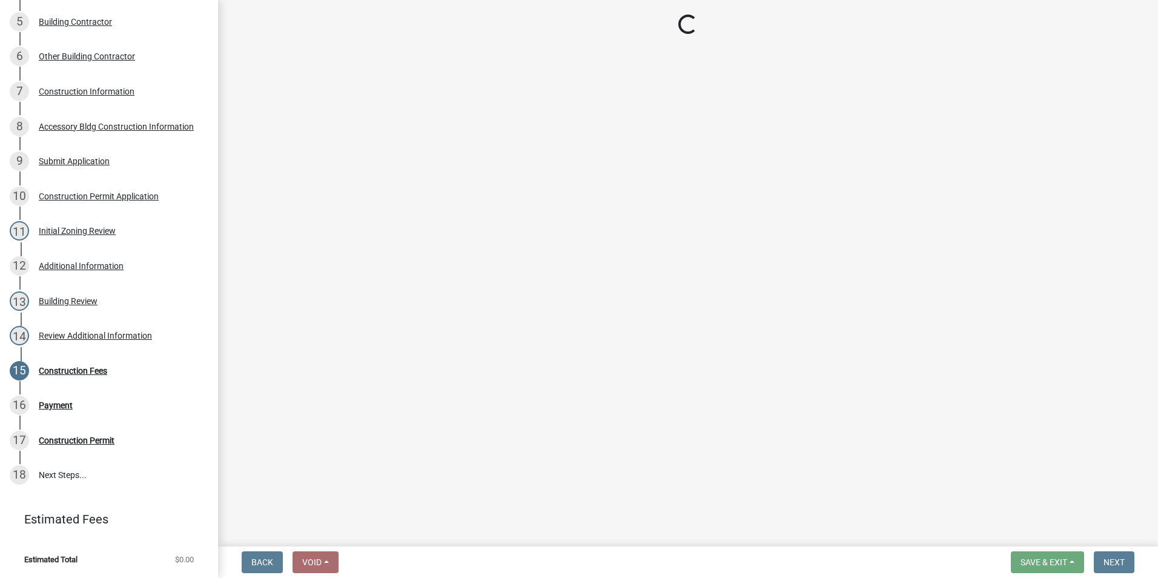
select select "3: 3"
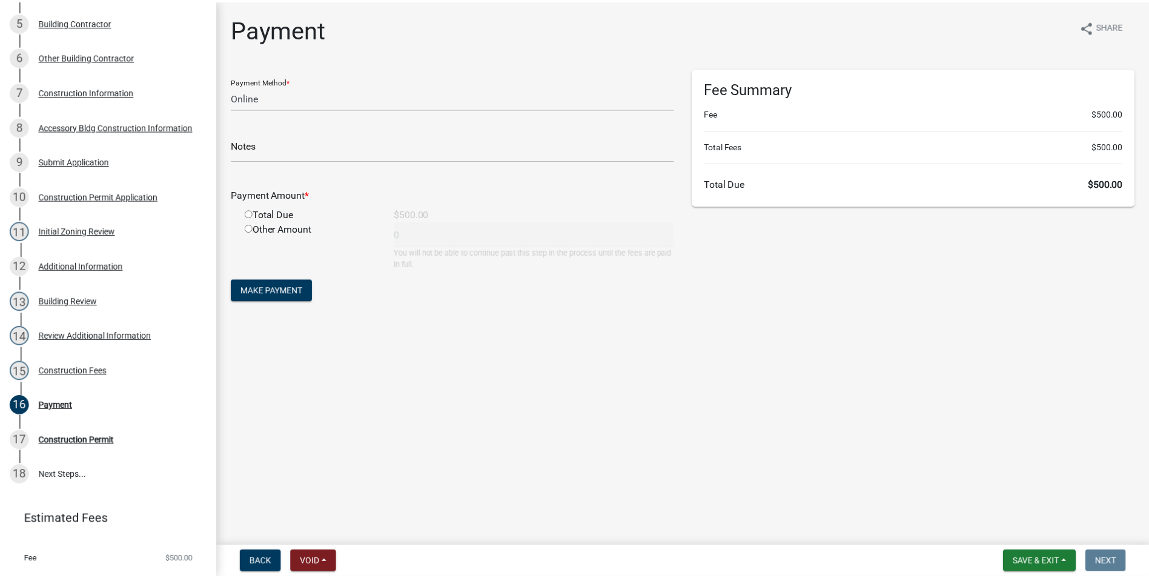
scroll to position [370, 0]
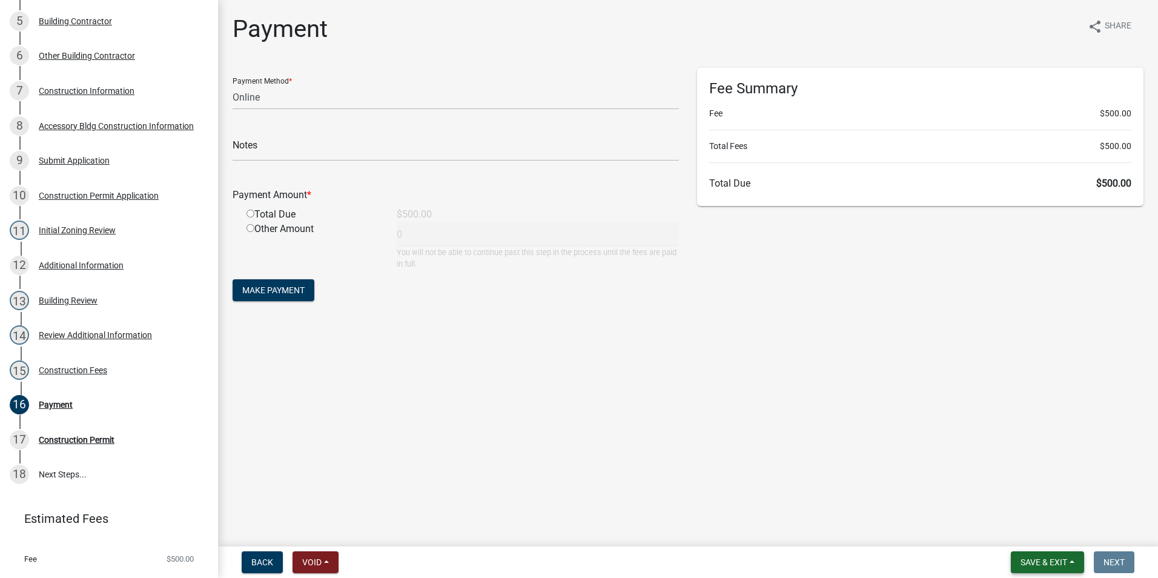
click at [1038, 559] on span "Save & Exit" at bounding box center [1043, 562] width 47 height 10
click at [1034, 531] on button "Save & Exit" at bounding box center [1035, 530] width 97 height 29
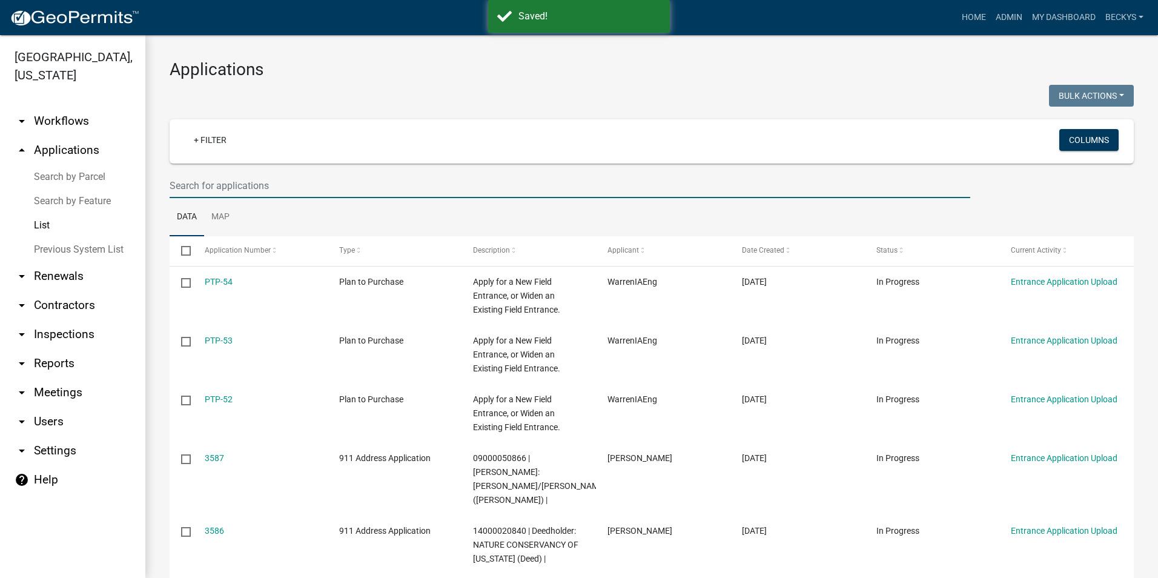
click at [199, 187] on input "text" at bounding box center [570, 185] width 800 height 25
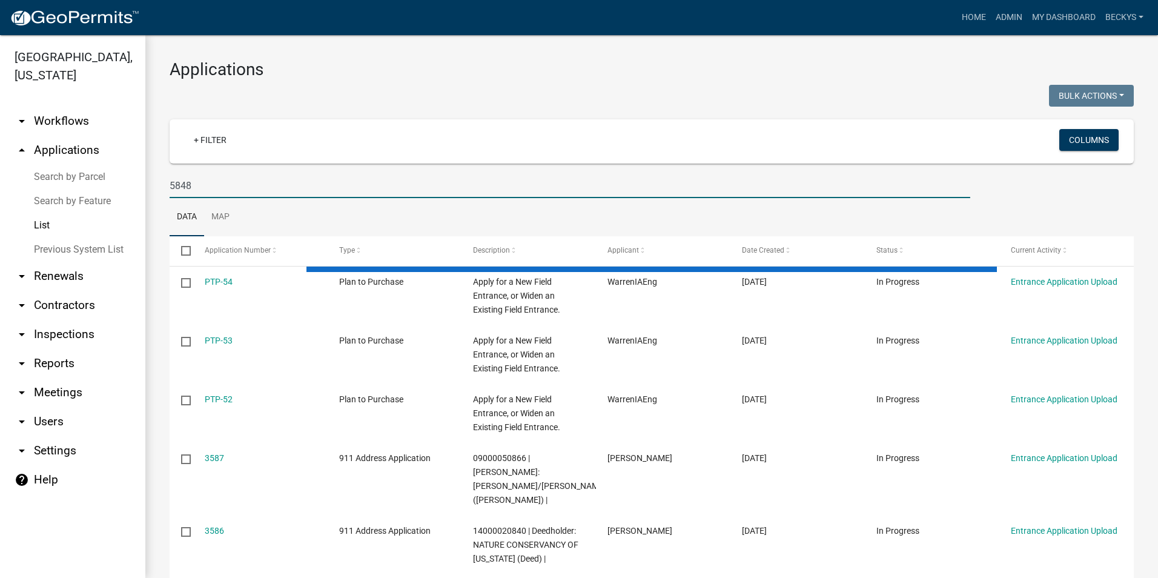
type input "5848"
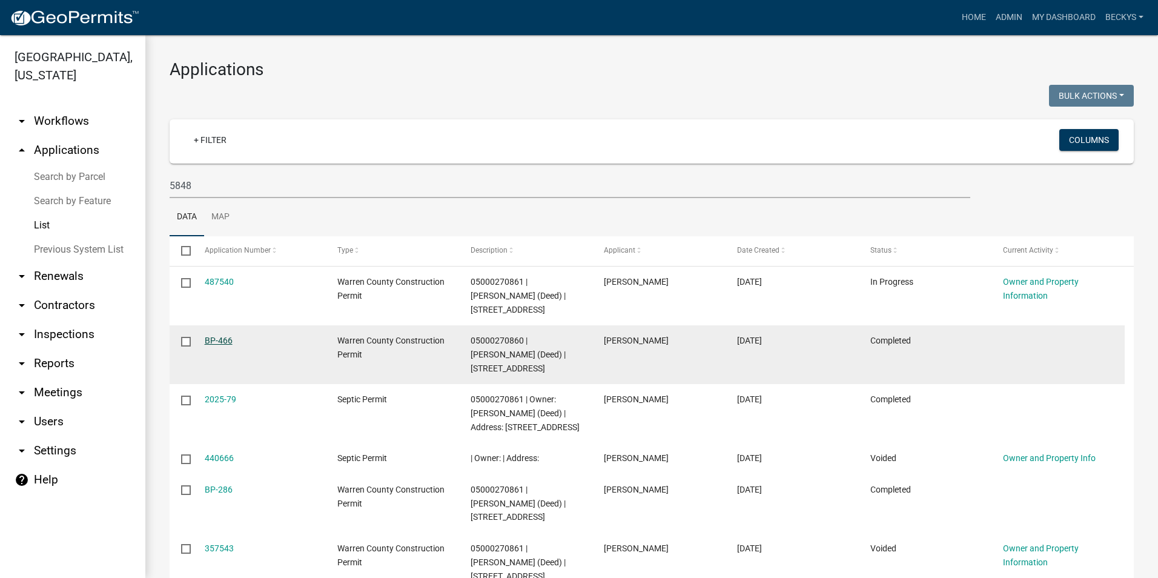
click at [211, 343] on link "BP-466" at bounding box center [219, 340] width 28 height 10
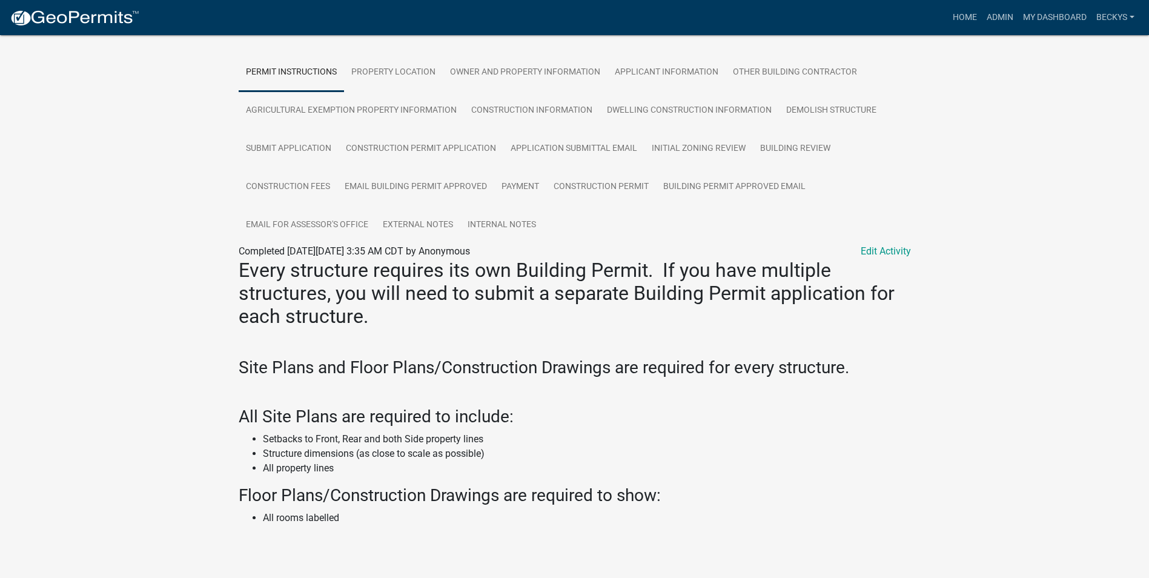
scroll to position [183, 0]
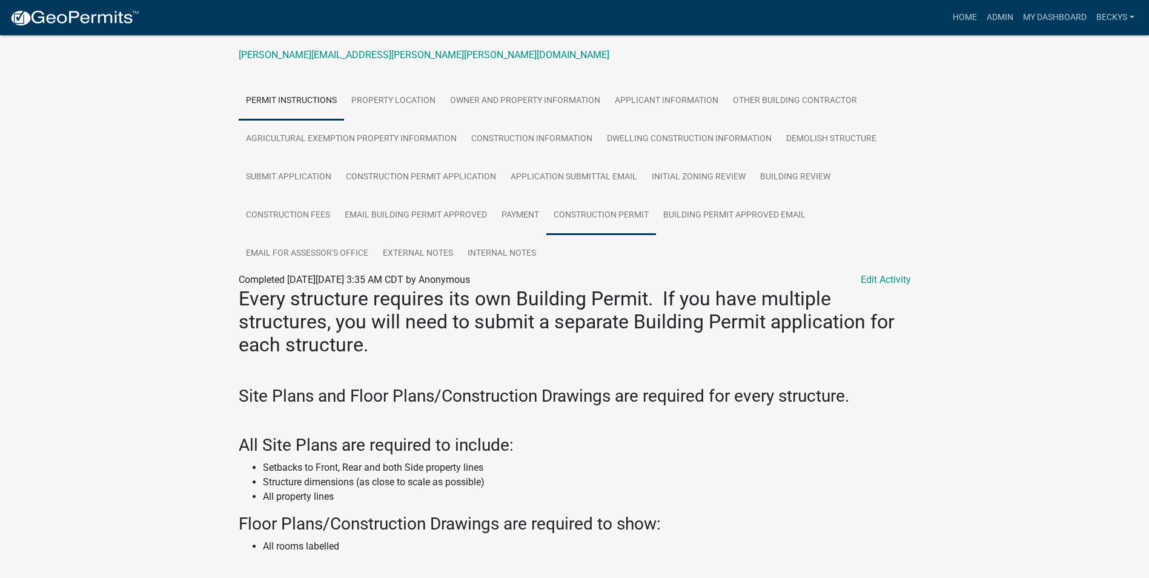
click at [587, 214] on link "Construction Permit" at bounding box center [601, 215] width 110 height 39
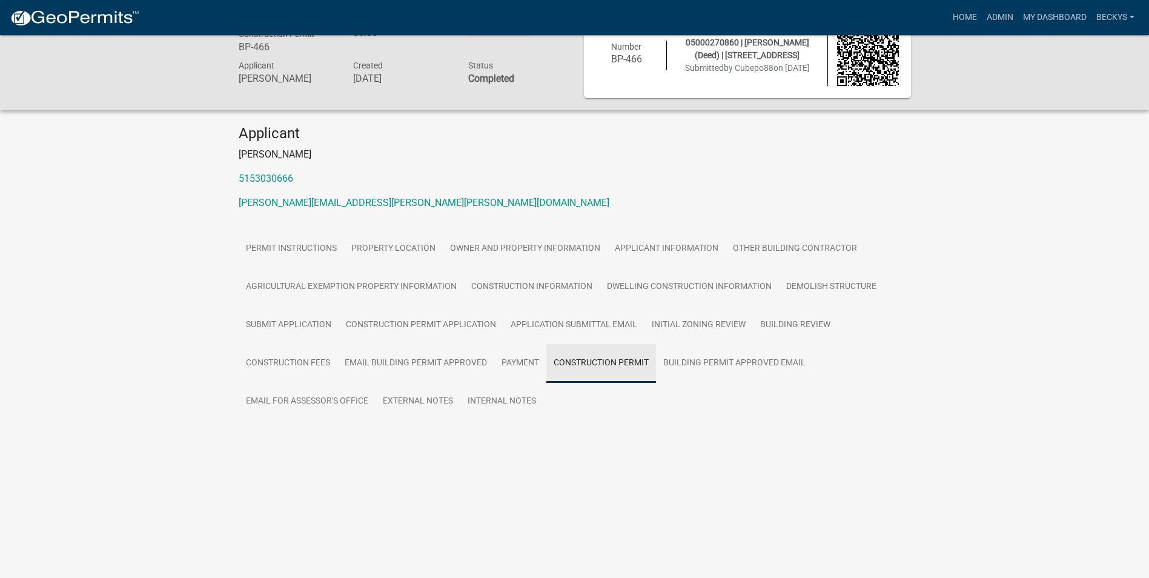
scroll to position [35, 0]
click at [314, 437] on link "Construction Permit" at bounding box center [281, 442] width 85 height 12
